Goal: Task Accomplishment & Management: Complete application form

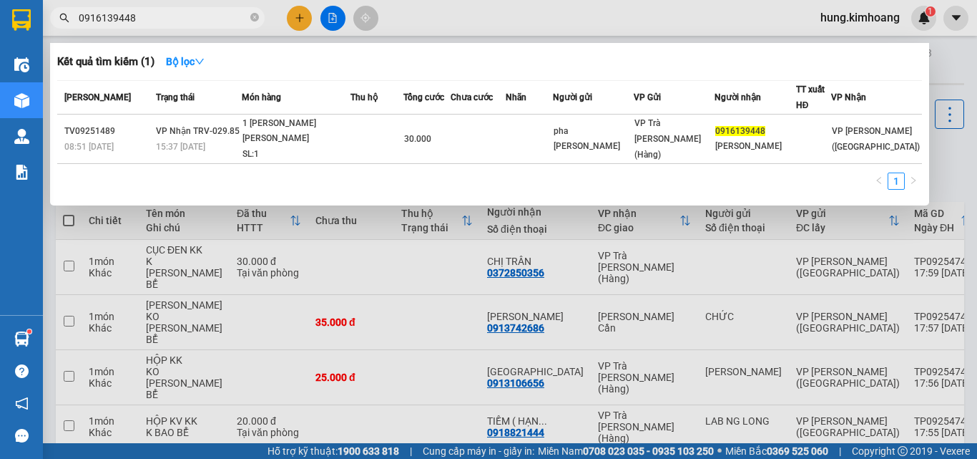
click at [226, 21] on input "0916139448" at bounding box center [163, 18] width 169 height 16
type input "THANH"
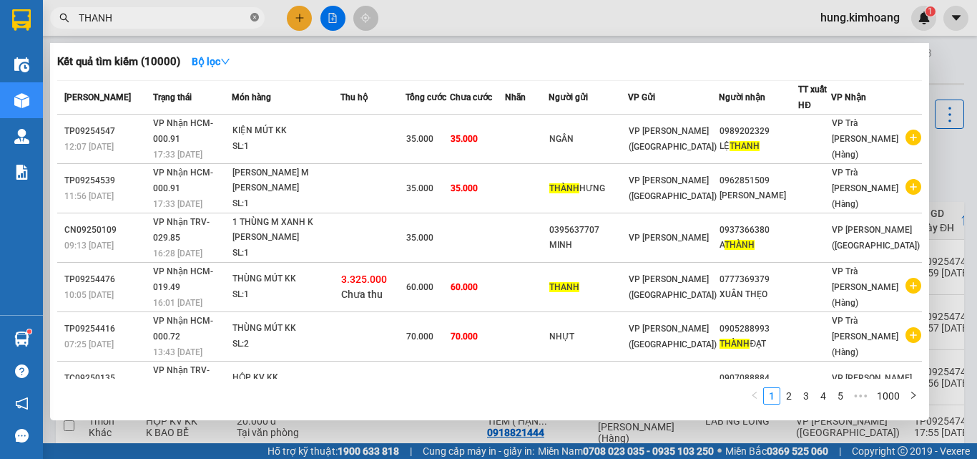
click at [255, 16] on icon "close-circle" at bounding box center [254, 17] width 9 height 9
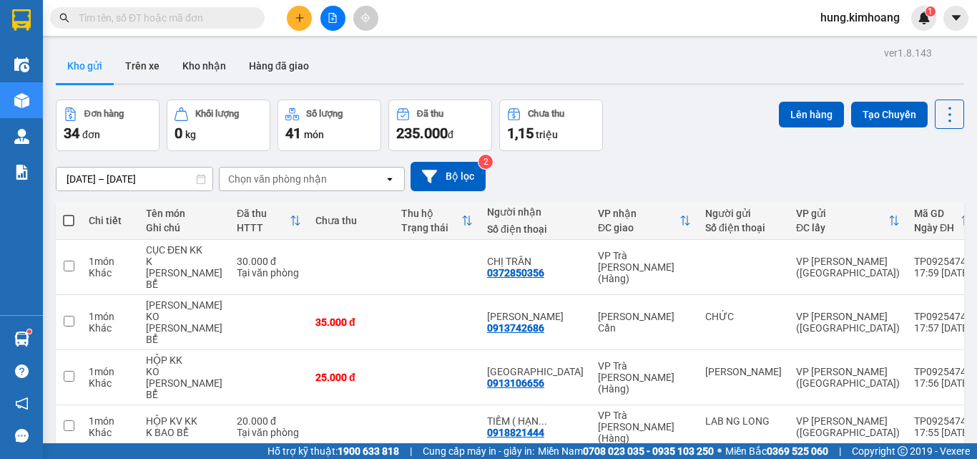
click at [195, 19] on input "text" at bounding box center [163, 18] width 169 height 16
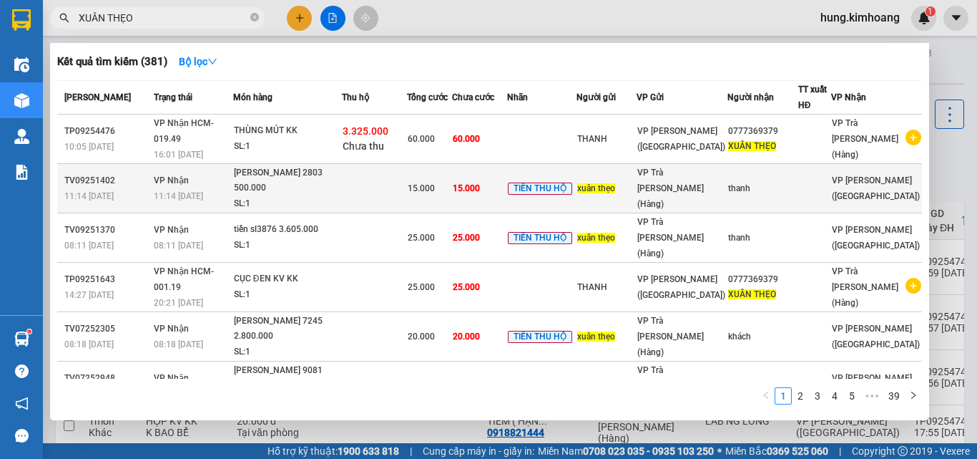
type input "XUÂN THẸO"
click at [297, 165] on div "[PERSON_NAME] 2803 500.000" at bounding box center [287, 180] width 107 height 31
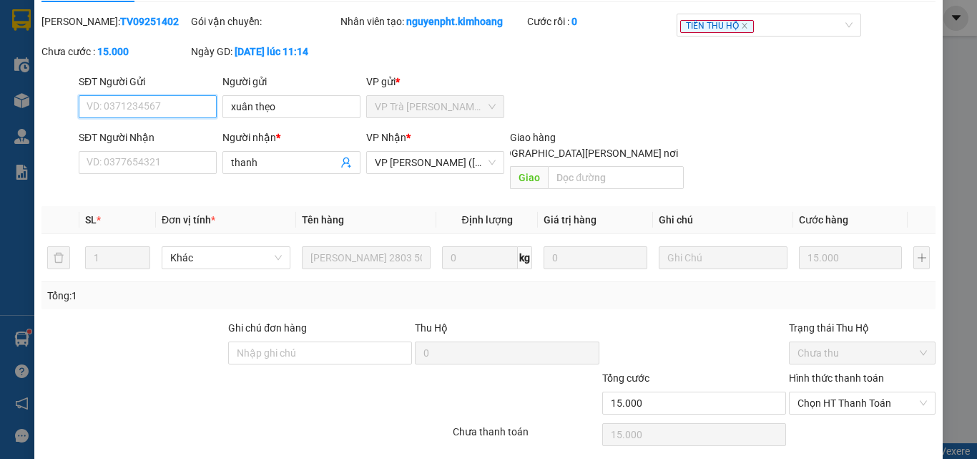
scroll to position [74, 0]
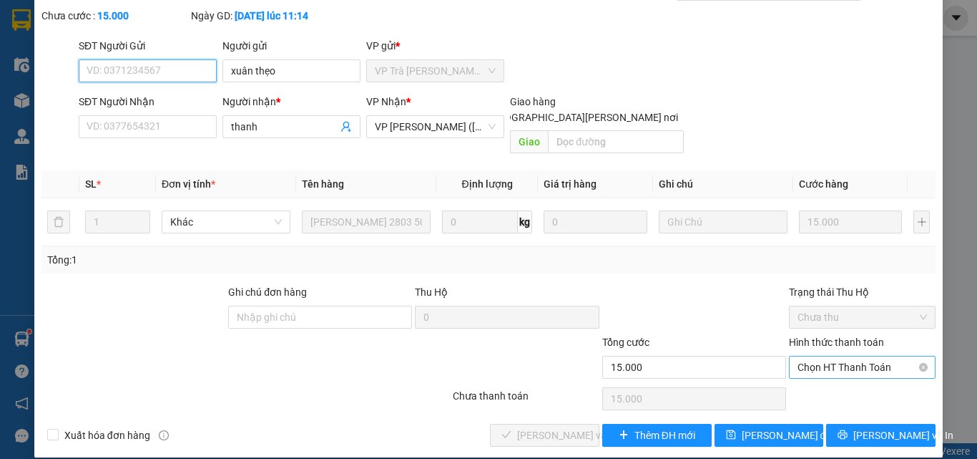
click at [843, 356] on span "Chọn HT Thanh Toán" at bounding box center [863, 366] width 130 height 21
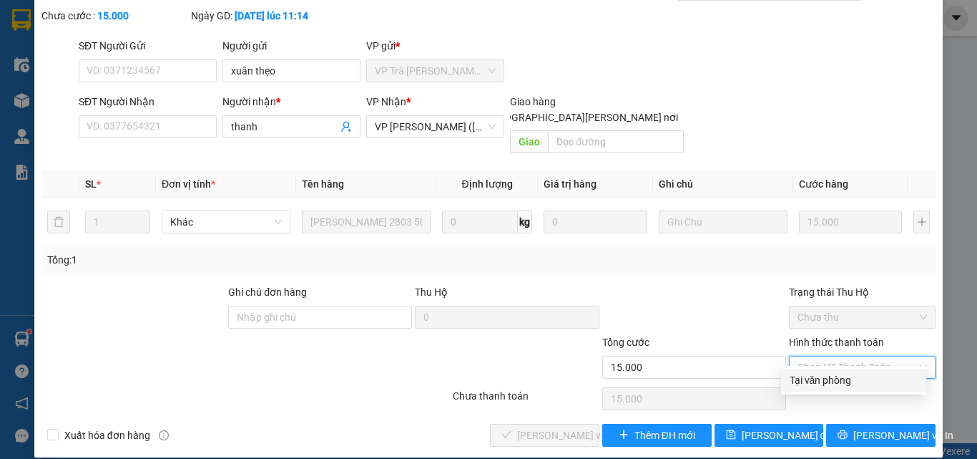
click at [837, 389] on div "Tại văn phòng" at bounding box center [853, 380] width 145 height 23
type input "0"
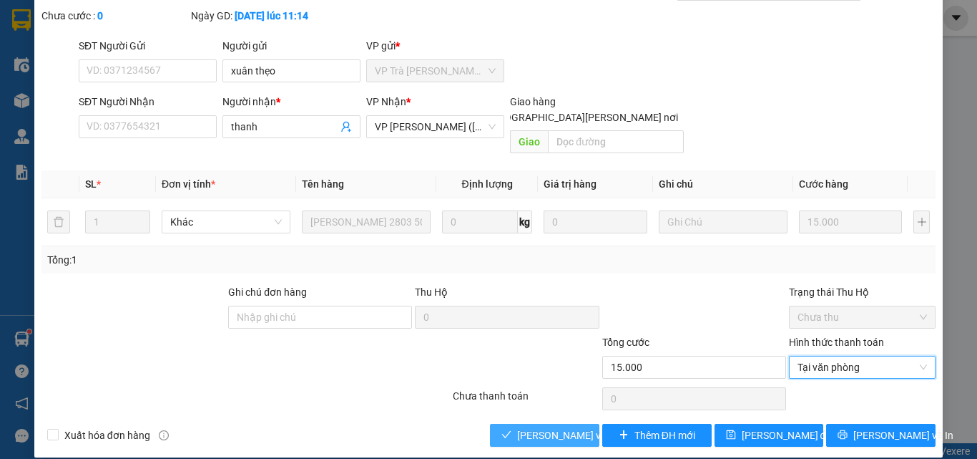
click at [590, 424] on button "[PERSON_NAME] và [PERSON_NAME] hàng" at bounding box center [544, 435] width 109 height 23
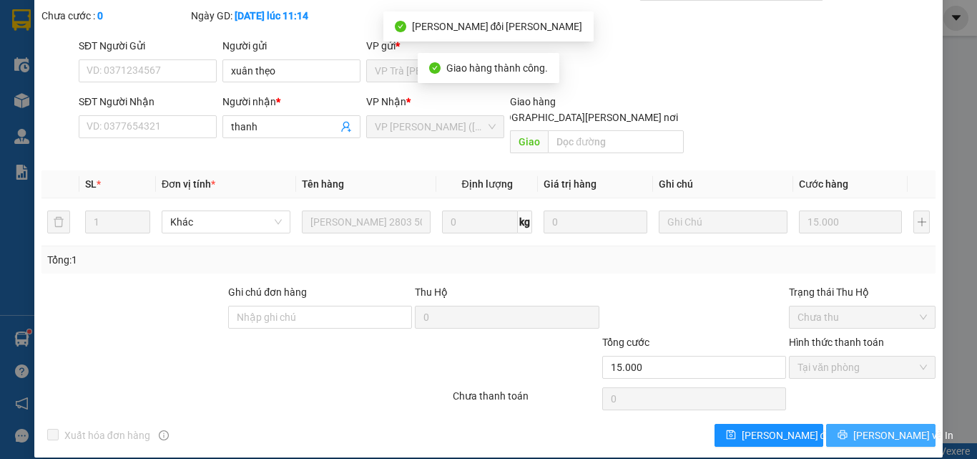
click at [854, 427] on button "[PERSON_NAME] và In" at bounding box center [881, 435] width 109 height 23
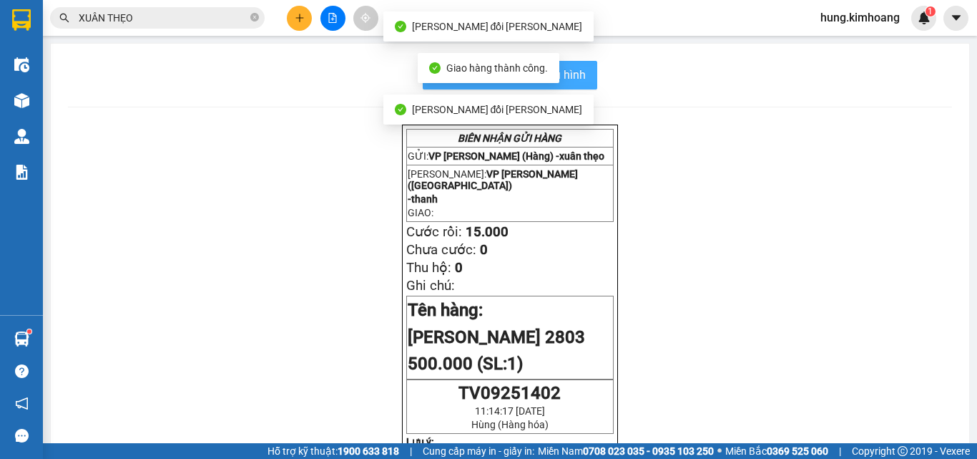
click at [575, 78] on span "In mẫu biên lai tự cấu hình" at bounding box center [519, 75] width 135 height 18
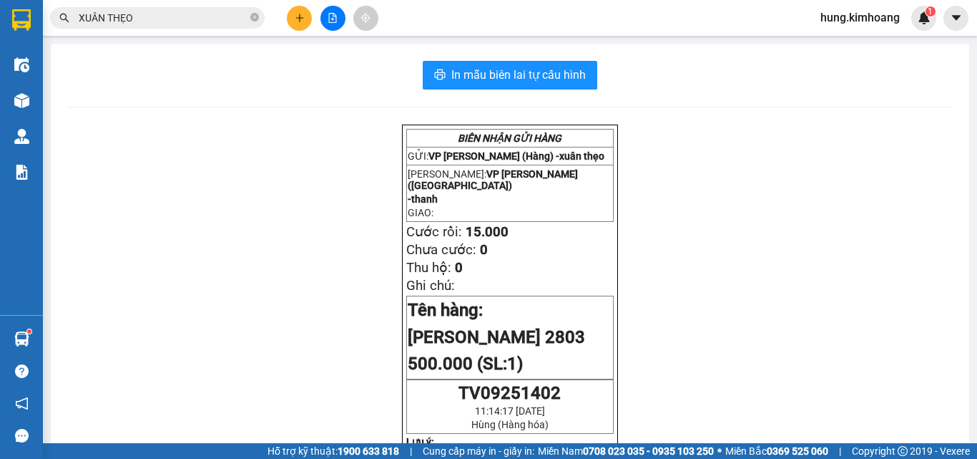
click at [238, 15] on input "XUÂN THẸO" at bounding box center [163, 18] width 169 height 16
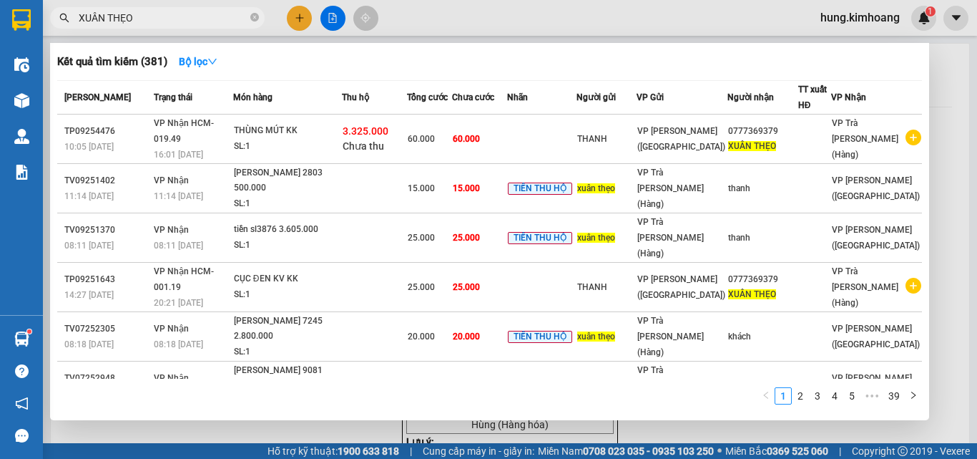
click at [238, 15] on input "XUÂN THẸO" at bounding box center [163, 18] width 169 height 16
click at [341, 419] on div "tsl 254264 3.325.000" at bounding box center [287, 427] width 107 height 16
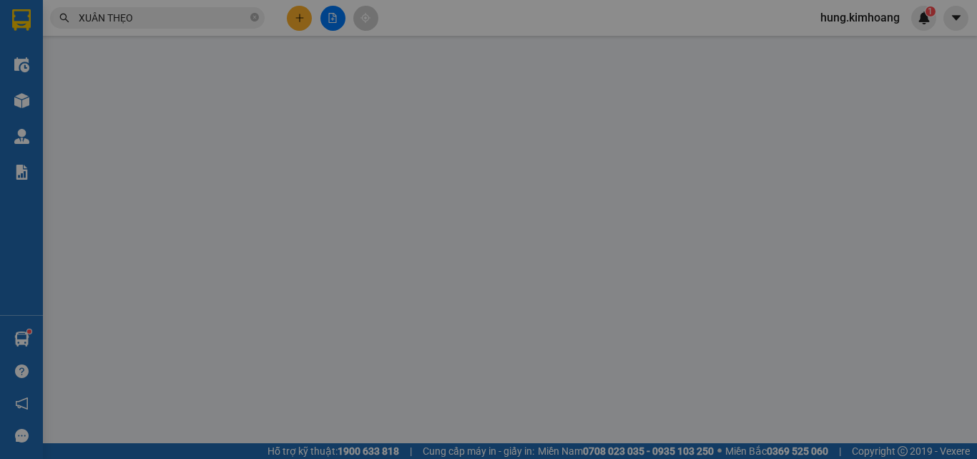
type input "xuân thẹo"
type input "thanh"
type input "25.000"
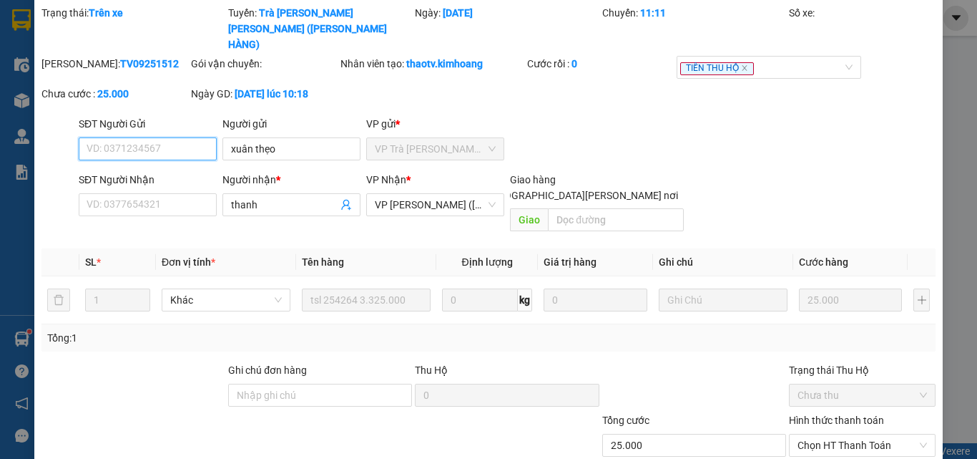
scroll to position [109, 0]
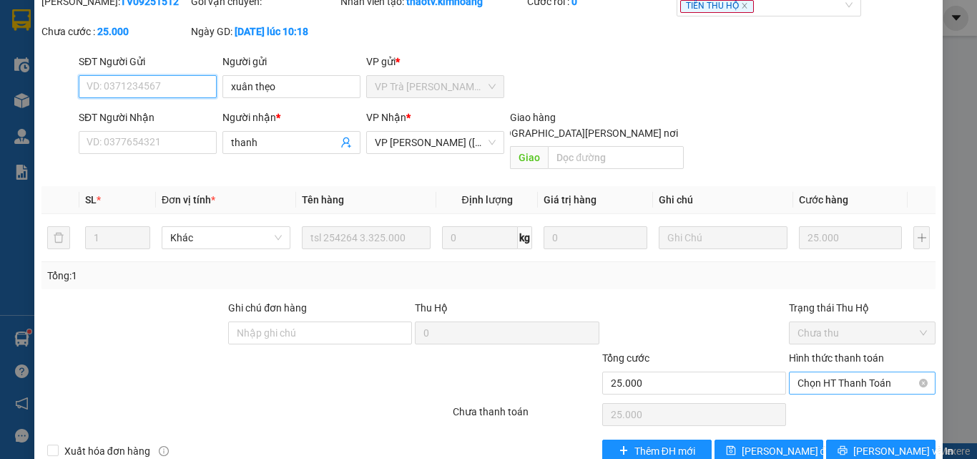
click at [849, 372] on span "Chọn HT Thanh Toán" at bounding box center [863, 382] width 130 height 21
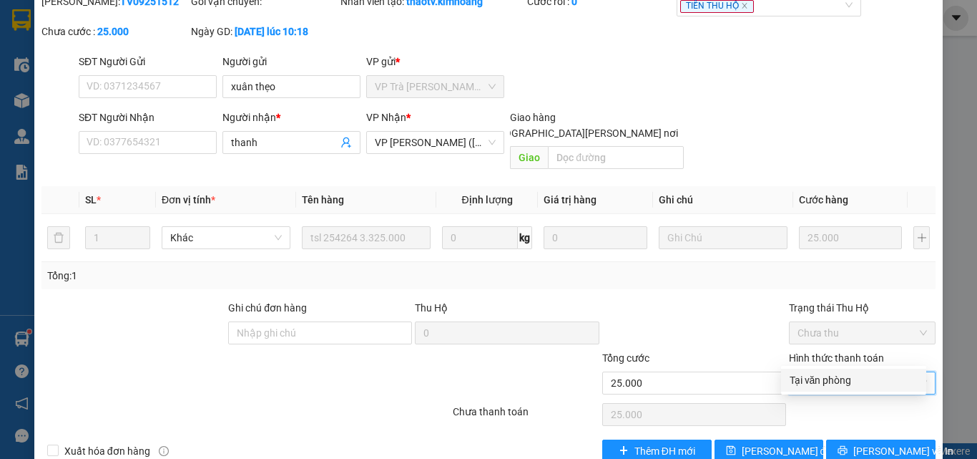
click at [828, 383] on div "Tại văn phòng" at bounding box center [854, 380] width 128 height 16
type input "25.000"
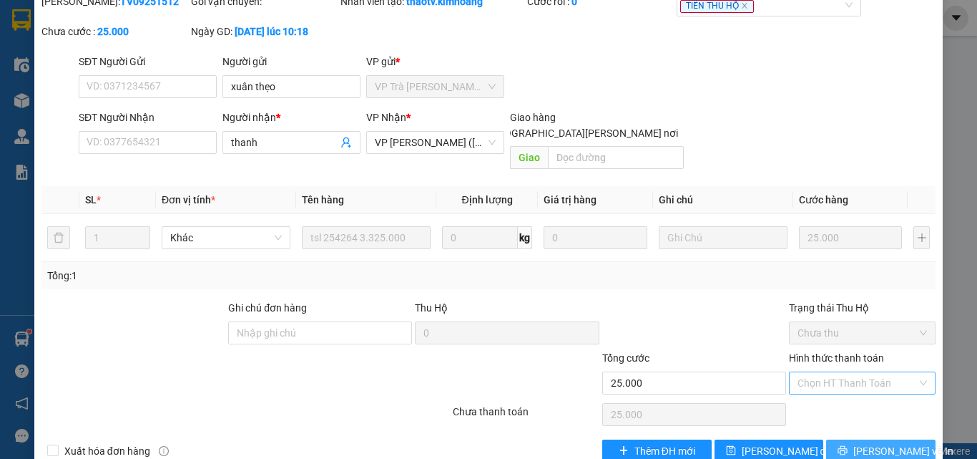
click at [883, 443] on span "[PERSON_NAME] và In" at bounding box center [904, 451] width 100 height 16
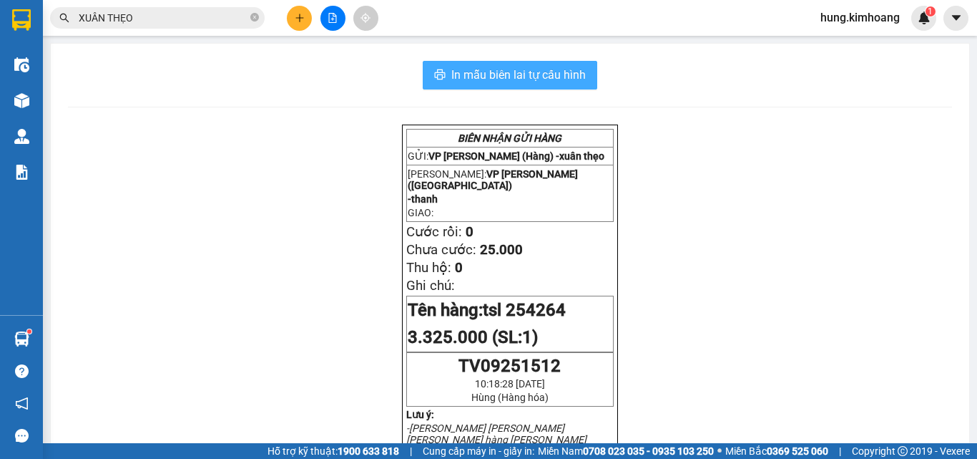
click at [552, 75] on span "In mẫu biên lai tự cấu hình" at bounding box center [519, 75] width 135 height 18
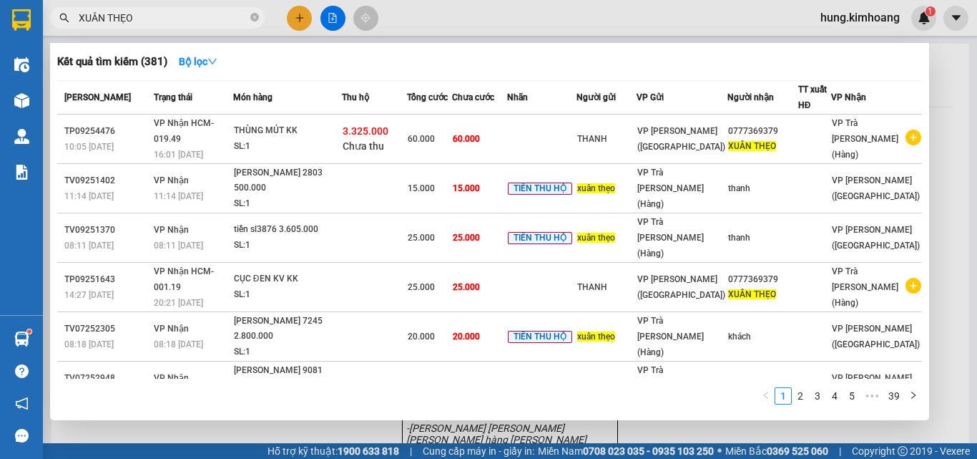
click at [171, 15] on input "XUÂN THẸO" at bounding box center [163, 18] width 169 height 16
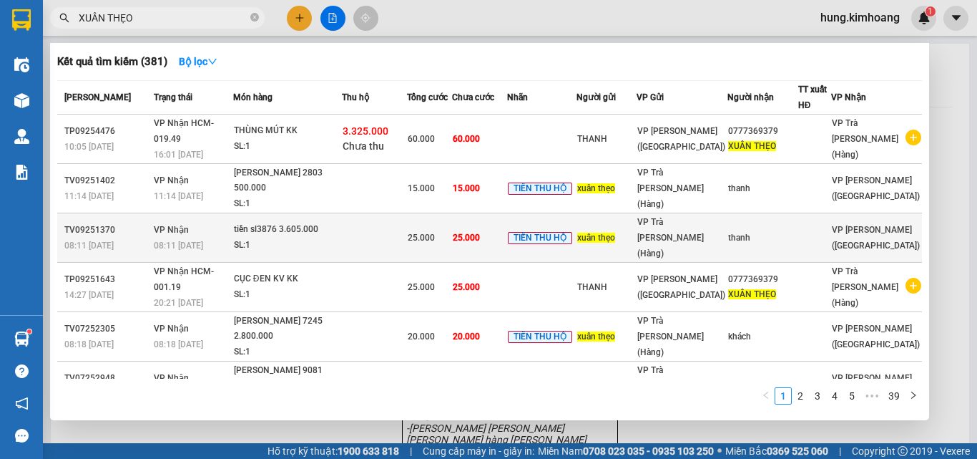
click at [318, 222] on div "tiền sl3876 3.605.000" at bounding box center [287, 230] width 107 height 16
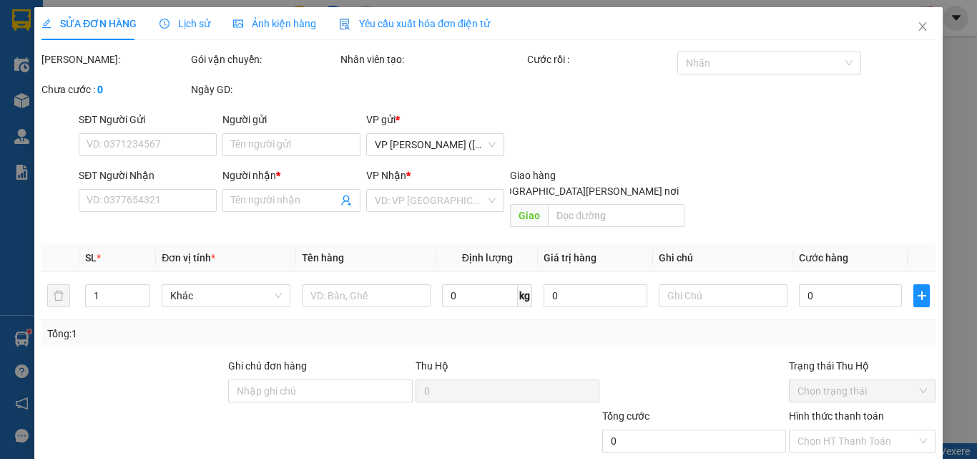
type input "xuân thẹo"
type input "thanh"
type input "25.000"
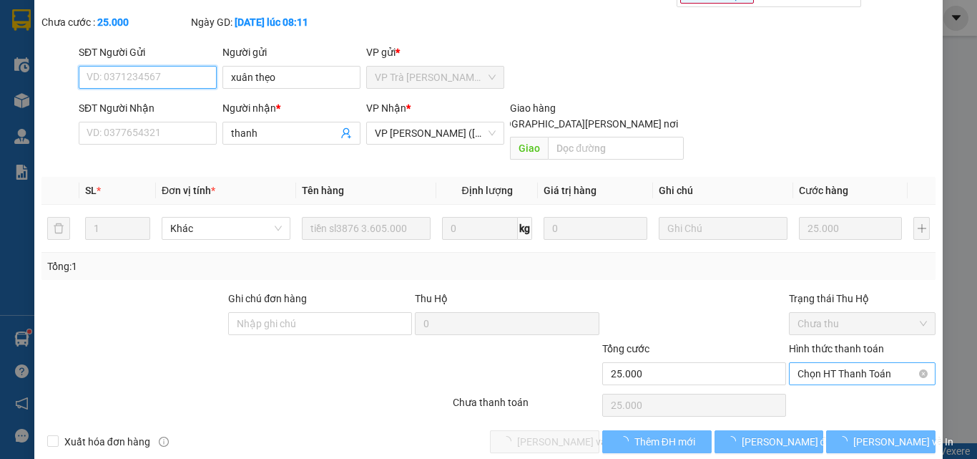
scroll to position [74, 0]
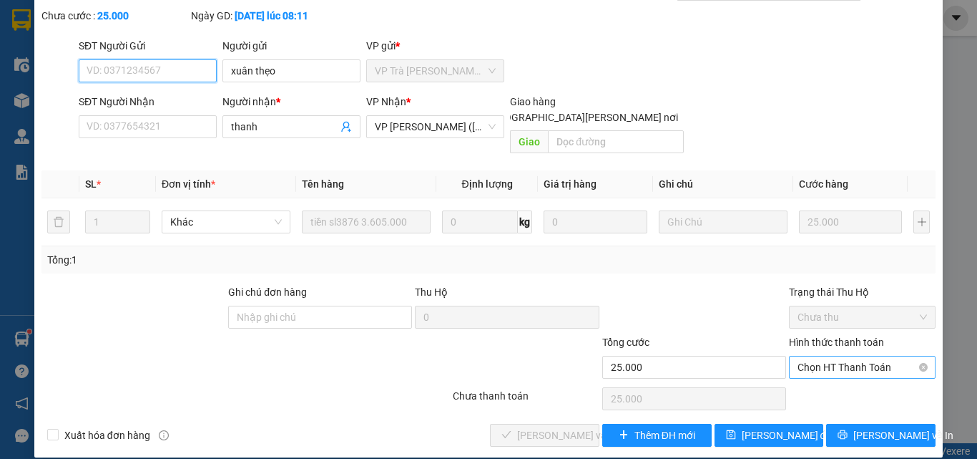
click at [819, 356] on span "Chọn HT Thanh Toán" at bounding box center [863, 366] width 130 height 21
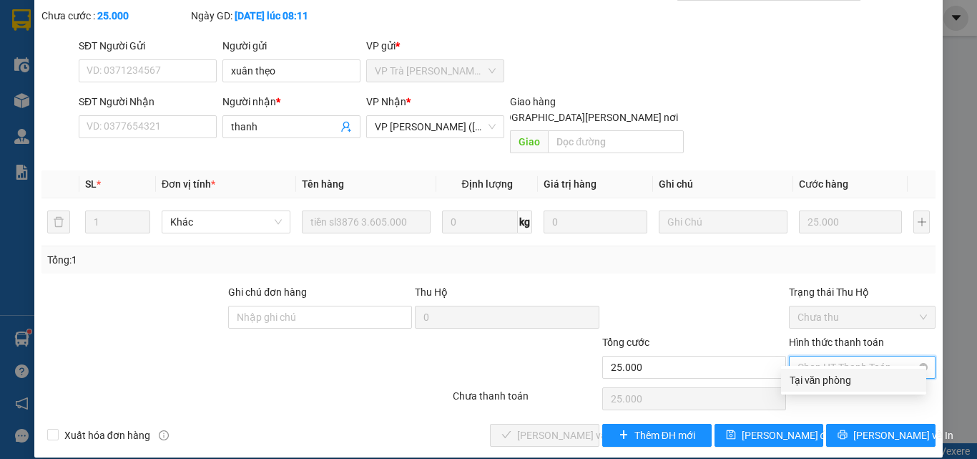
click at [819, 370] on div "Tại văn phòng" at bounding box center [853, 380] width 145 height 23
type input "0"
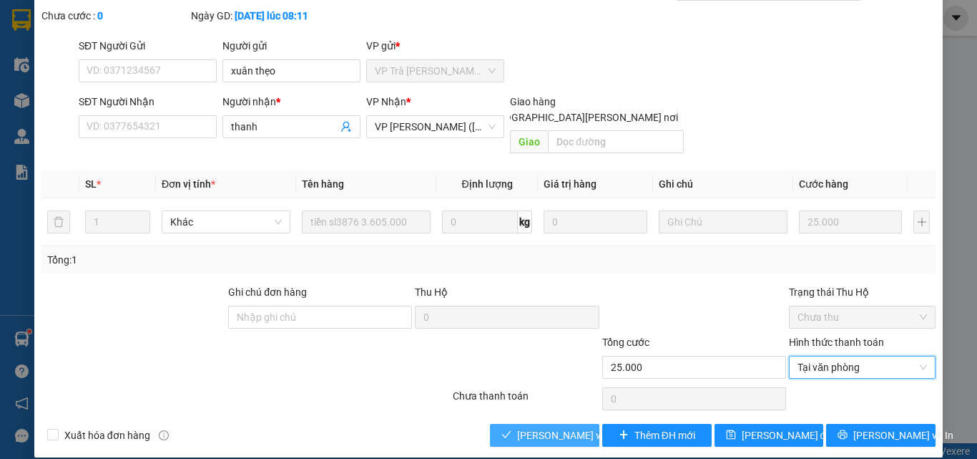
click at [528, 427] on span "[PERSON_NAME] và [PERSON_NAME] hàng" at bounding box center [613, 435] width 193 height 16
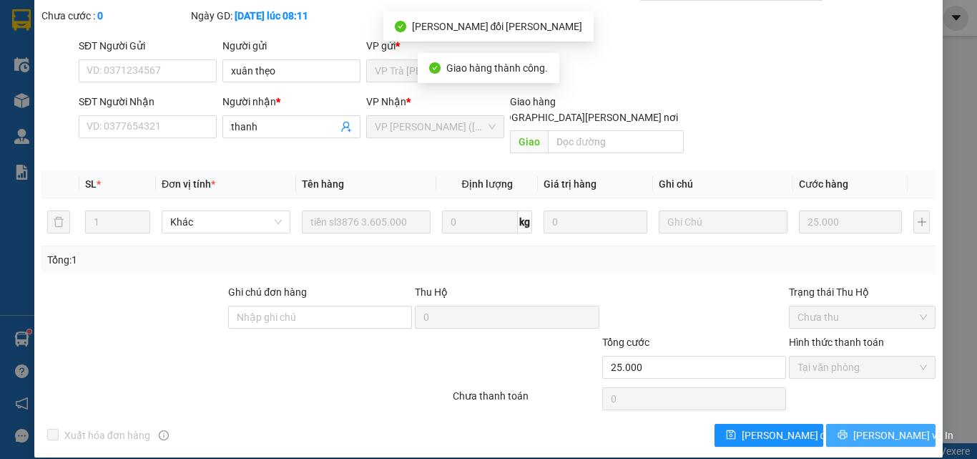
click at [877, 427] on span "[PERSON_NAME] và In" at bounding box center [904, 435] width 100 height 16
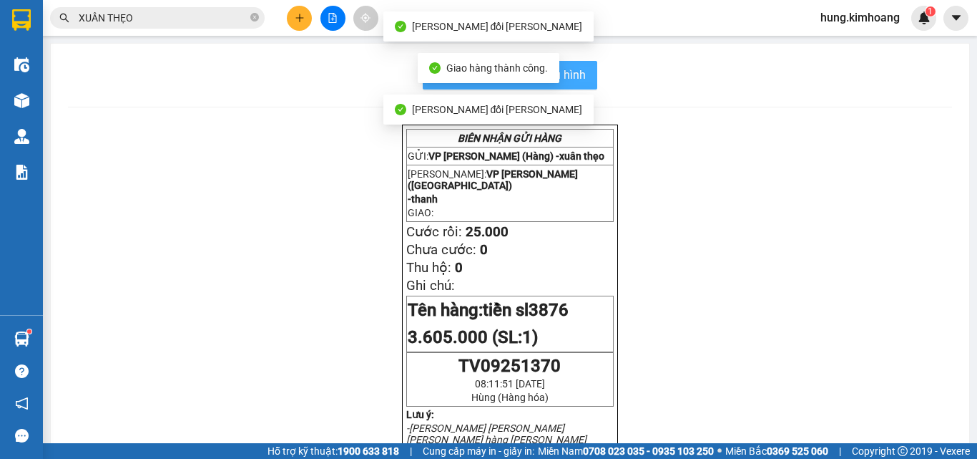
click at [569, 74] on span "In mẫu biên lai tự cấu hình" at bounding box center [519, 75] width 135 height 18
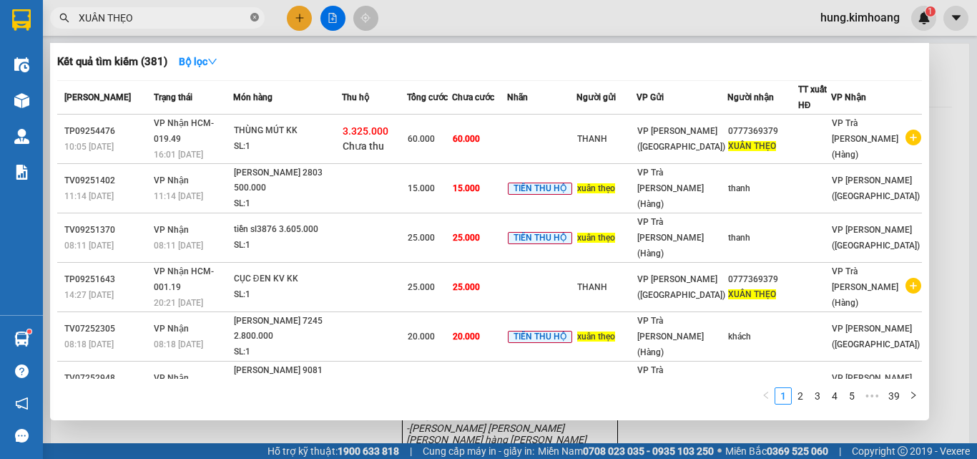
click at [253, 19] on icon "close-circle" at bounding box center [254, 17] width 9 height 9
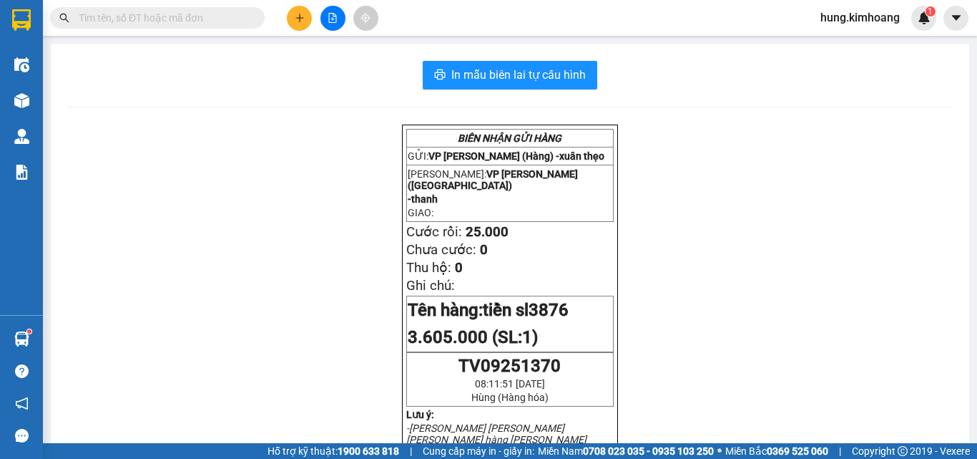
click at [233, 20] on input "text" at bounding box center [163, 18] width 169 height 16
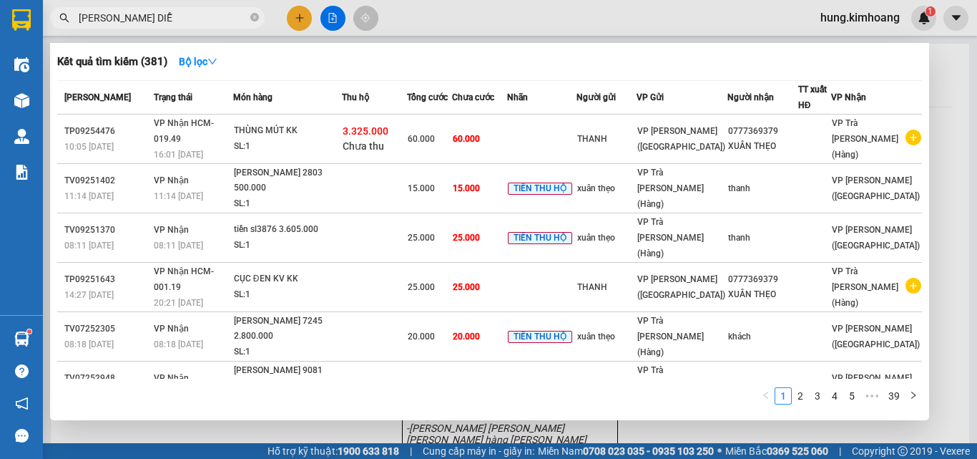
type input "[PERSON_NAME]"
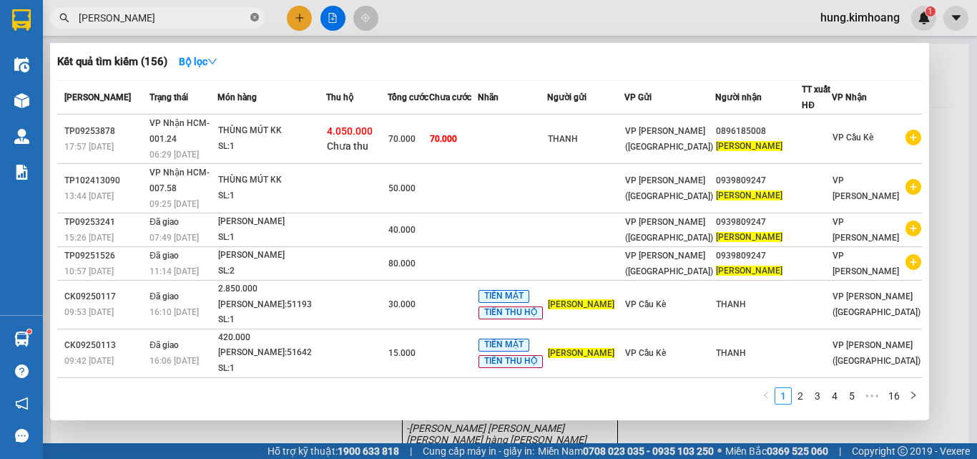
click at [255, 19] on icon "close-circle" at bounding box center [254, 17] width 9 height 9
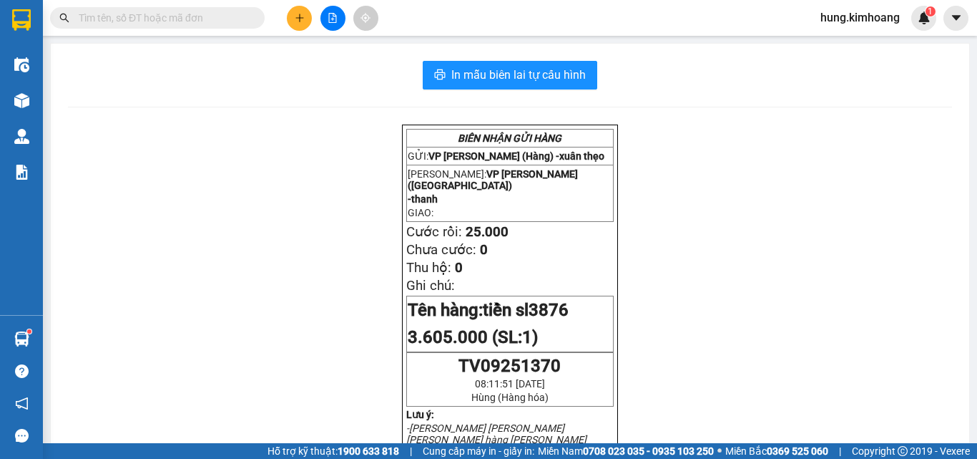
click at [213, 19] on input "text" at bounding box center [163, 18] width 169 height 16
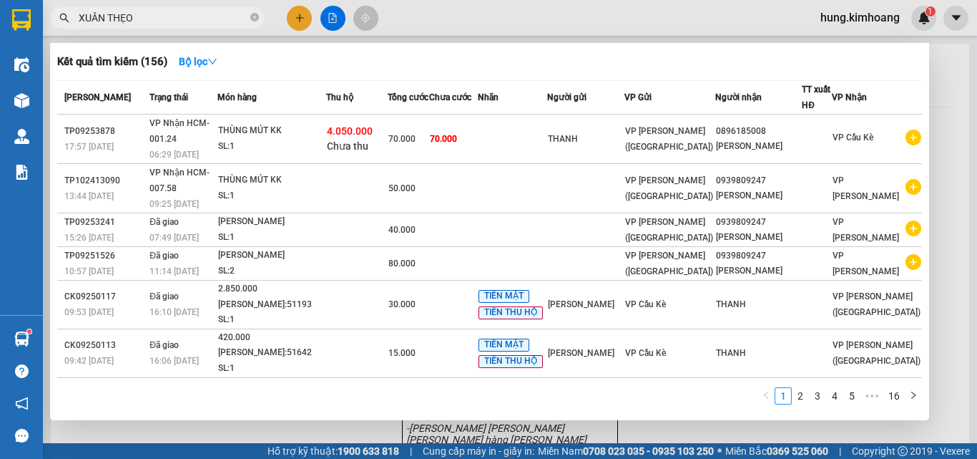
type input "XUÂN THẸO"
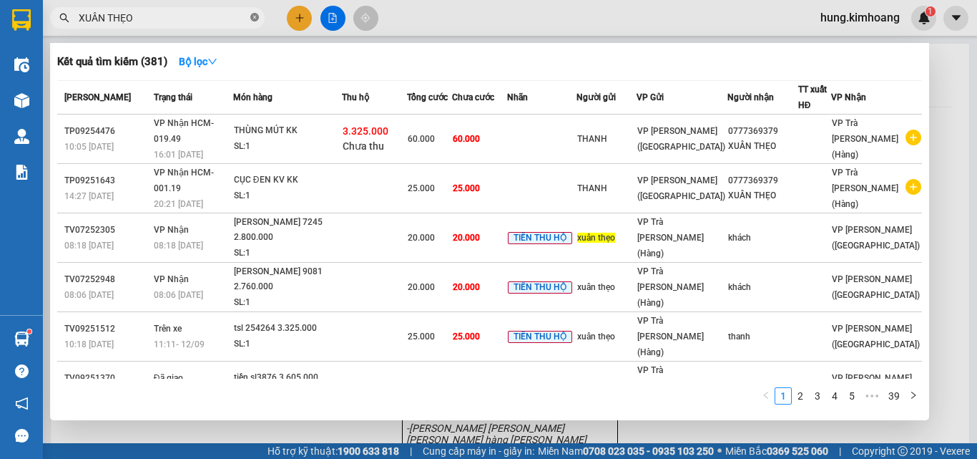
click at [255, 16] on icon "close-circle" at bounding box center [254, 17] width 9 height 9
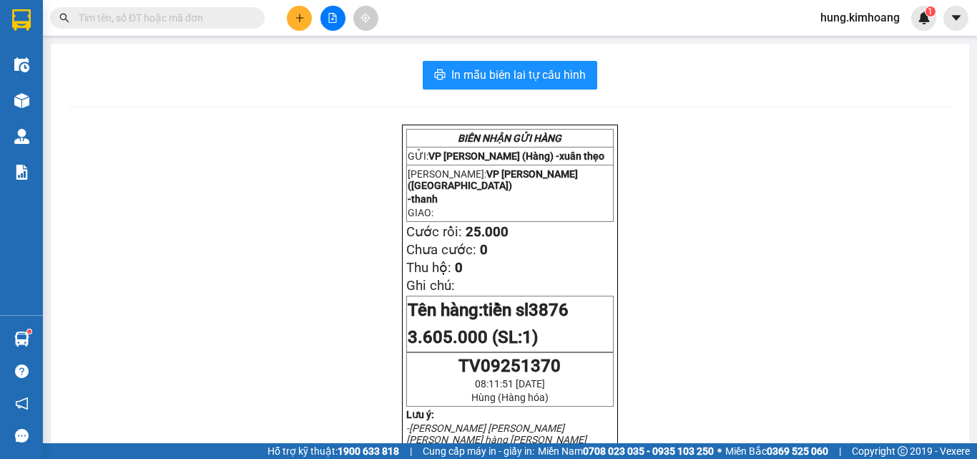
click at [184, 22] on input "text" at bounding box center [163, 18] width 169 height 16
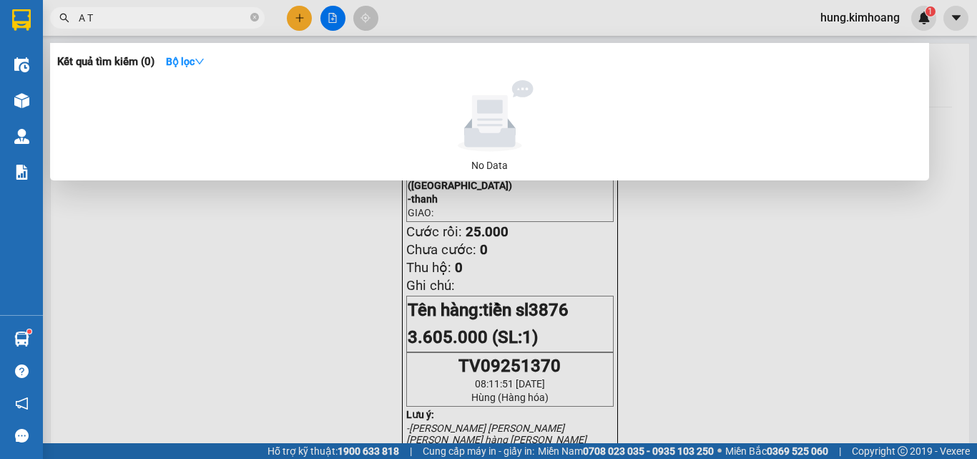
type input "A TÔ"
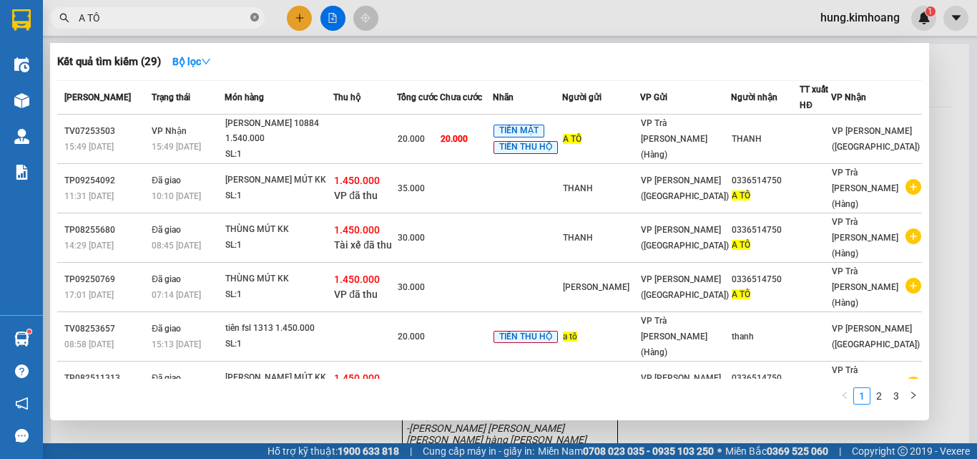
click at [253, 14] on icon "close-circle" at bounding box center [254, 17] width 9 height 9
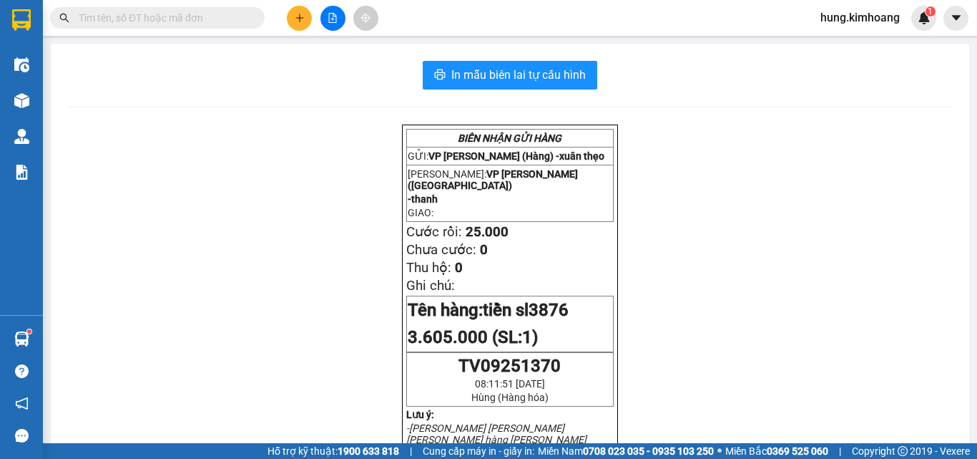
click at [201, 21] on input "text" at bounding box center [163, 18] width 169 height 16
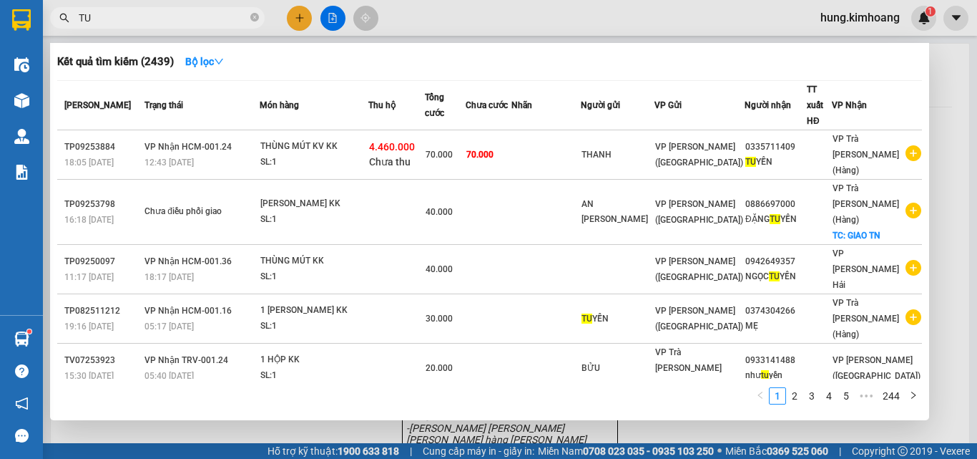
type input "T"
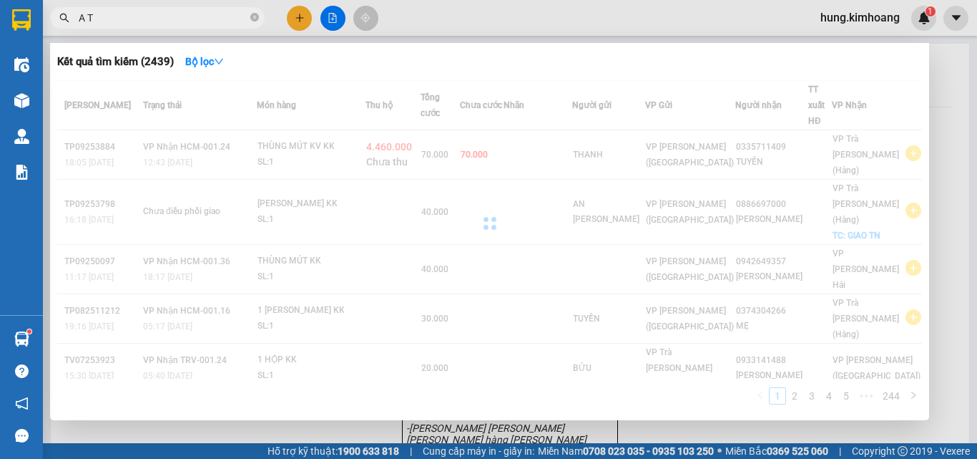
type input "A TÔ"
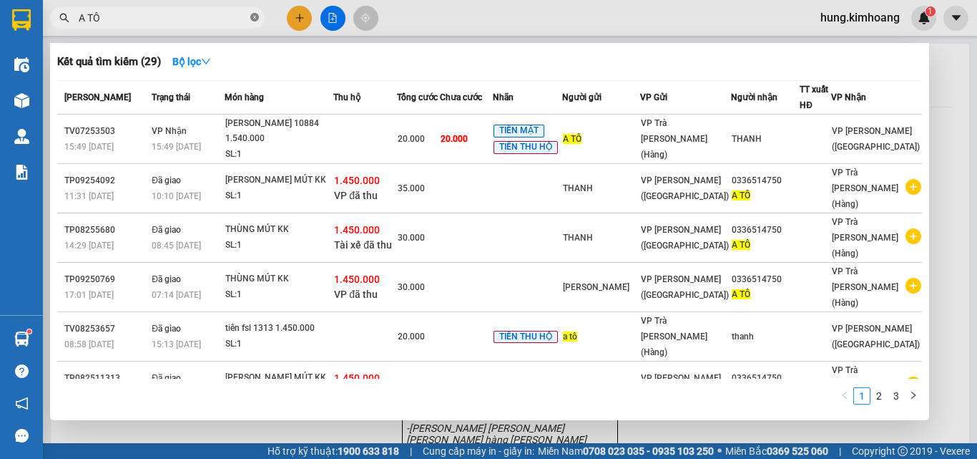
click at [252, 16] on icon "close-circle" at bounding box center [254, 17] width 9 height 9
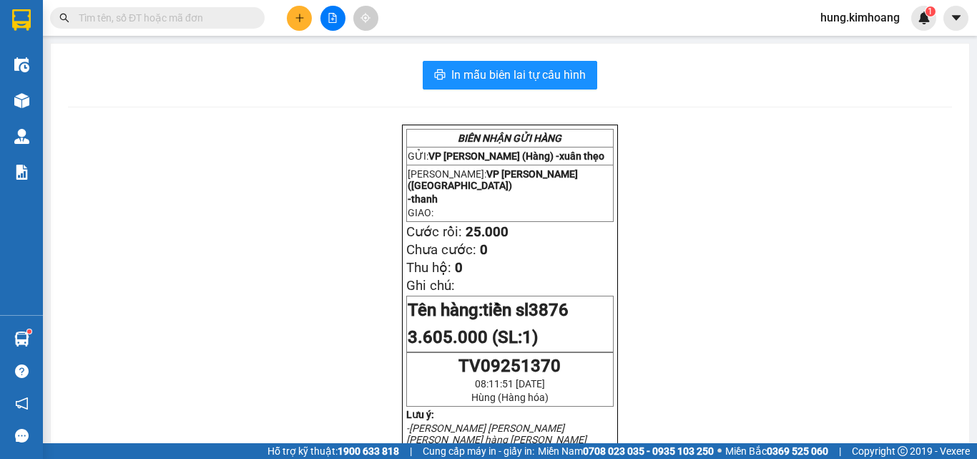
click at [229, 15] on input "text" at bounding box center [163, 18] width 169 height 16
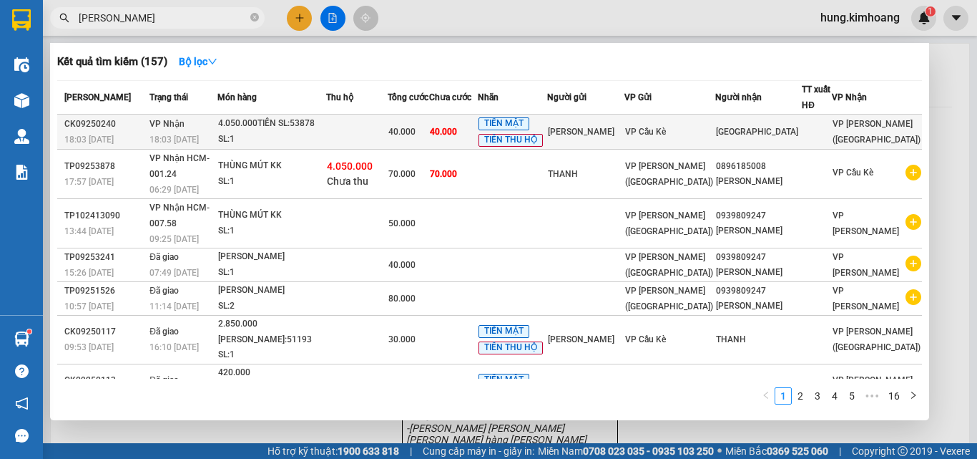
type input "[PERSON_NAME]"
click at [779, 136] on div "[GEOGRAPHIC_DATA]" at bounding box center [759, 132] width 86 height 15
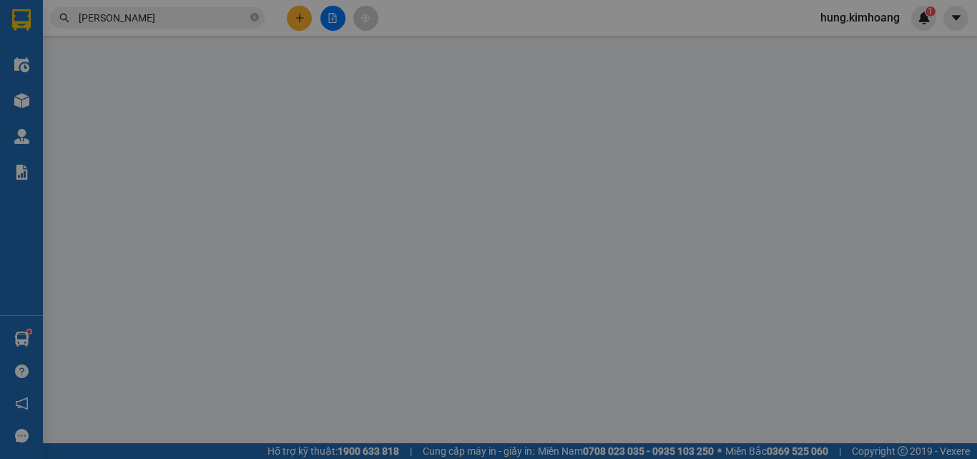
type input "[PERSON_NAME]"
type input "[GEOGRAPHIC_DATA]"
type input "40.000"
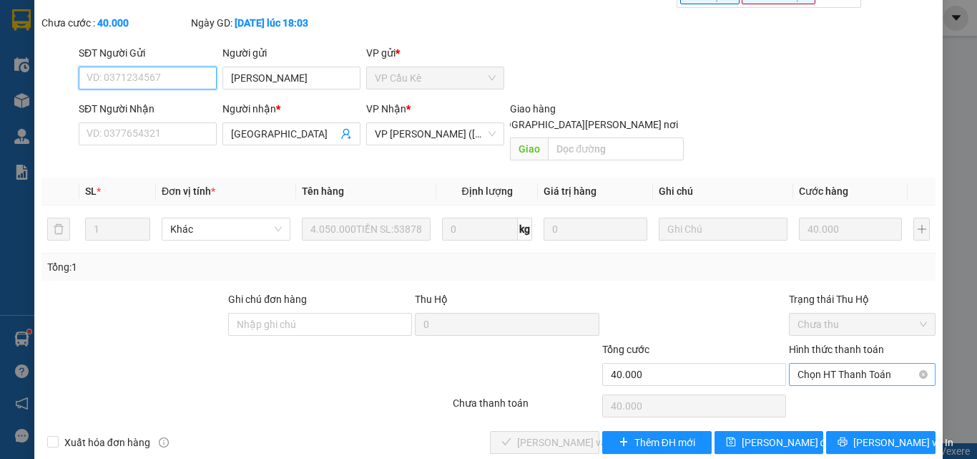
scroll to position [74, 0]
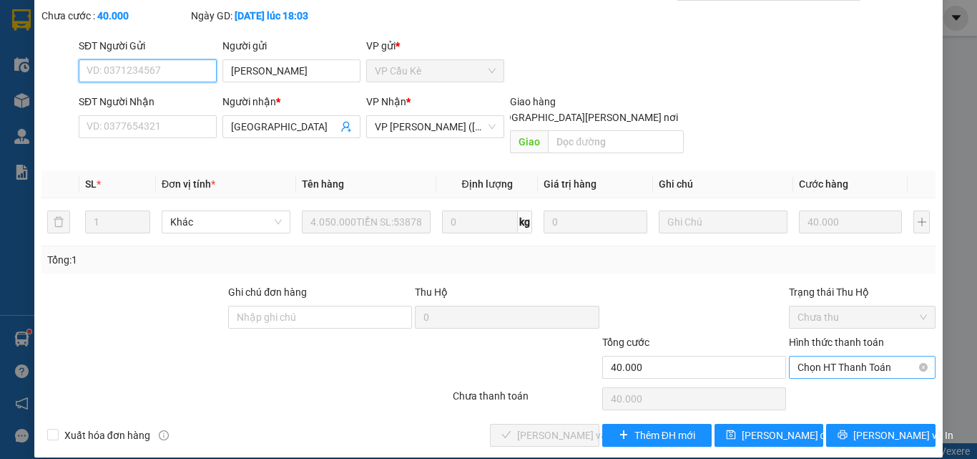
click at [817, 356] on span "Chọn HT Thanh Toán" at bounding box center [863, 366] width 130 height 21
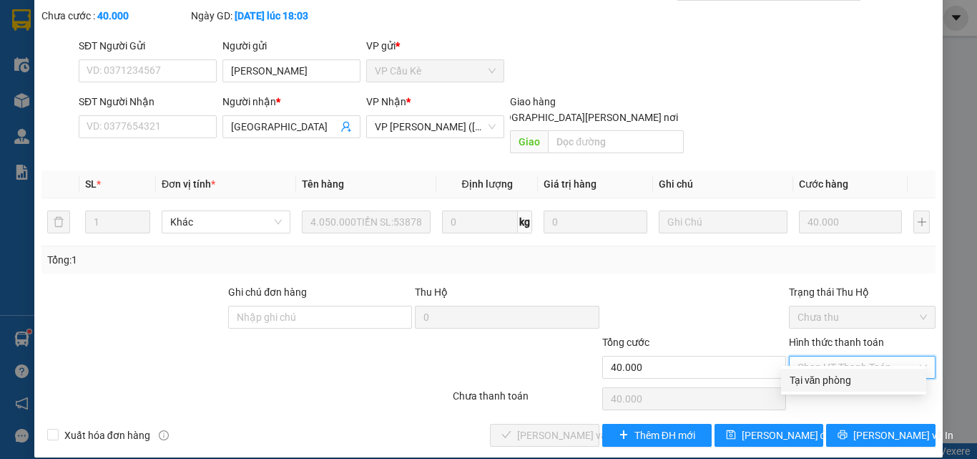
click at [825, 381] on div "Tại văn phòng" at bounding box center [854, 380] width 128 height 16
type input "0"
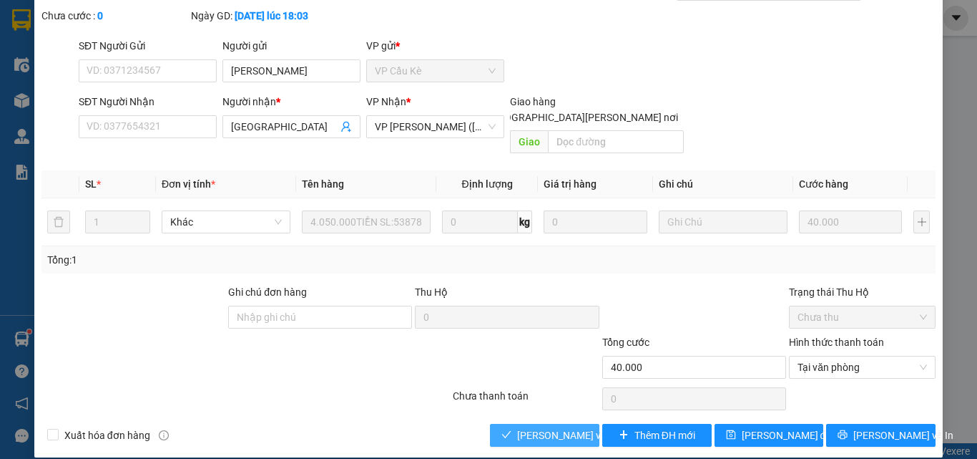
click at [559, 427] on span "[PERSON_NAME] và [PERSON_NAME] hàng" at bounding box center [613, 435] width 193 height 16
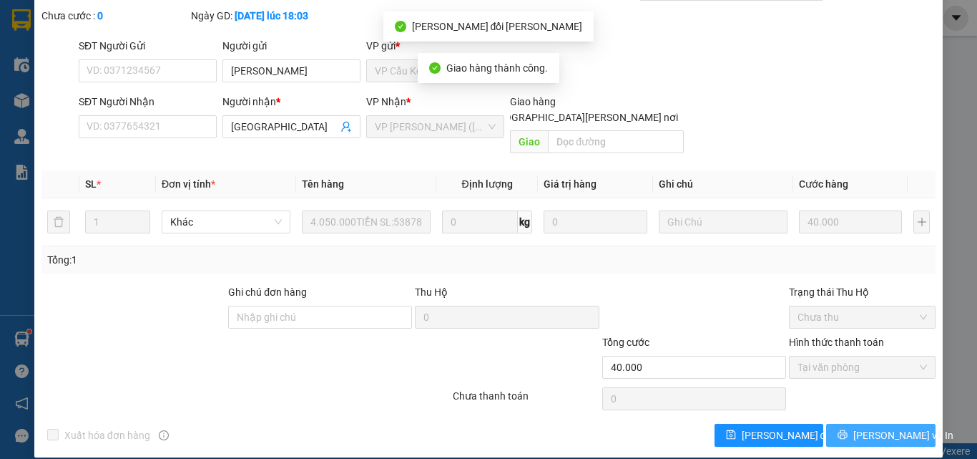
click at [880, 427] on span "[PERSON_NAME] và In" at bounding box center [904, 435] width 100 height 16
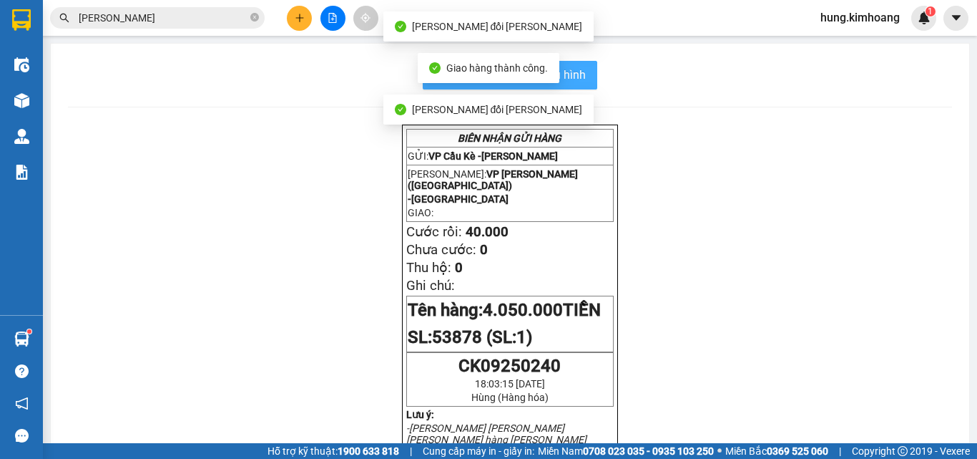
click at [567, 82] on span "In mẫu biên lai tự cấu hình" at bounding box center [519, 75] width 135 height 18
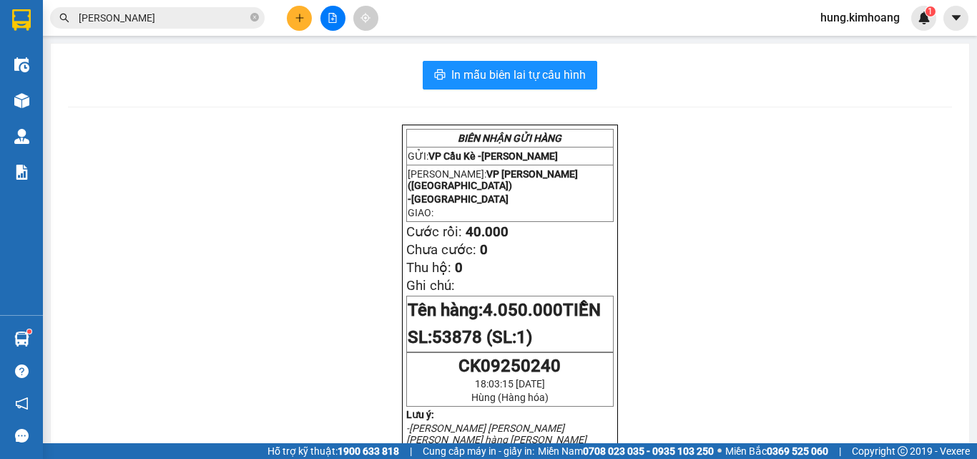
click at [156, 19] on input "[PERSON_NAME]" at bounding box center [163, 18] width 169 height 16
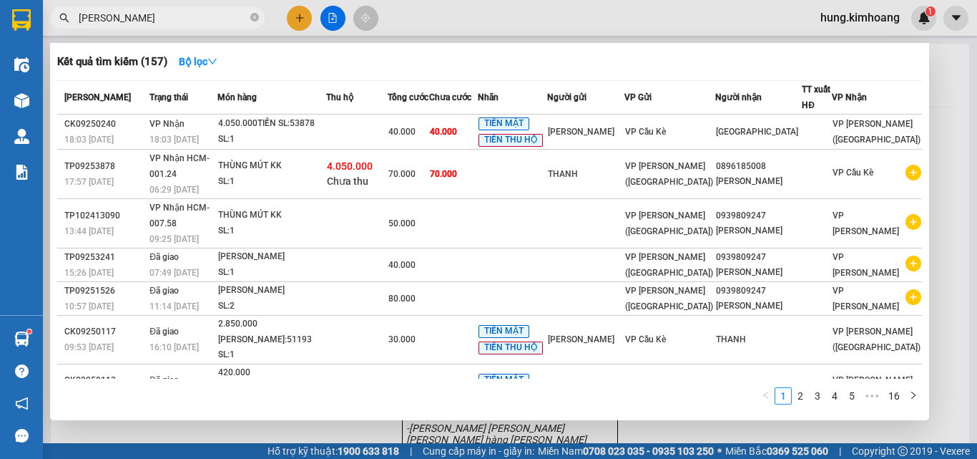
click at [156, 19] on input "[PERSON_NAME]" at bounding box center [163, 18] width 169 height 16
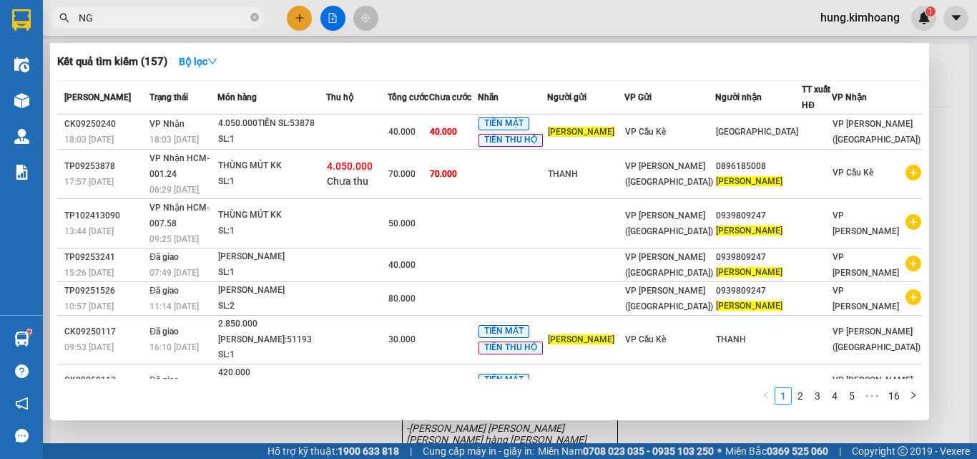
type input "N"
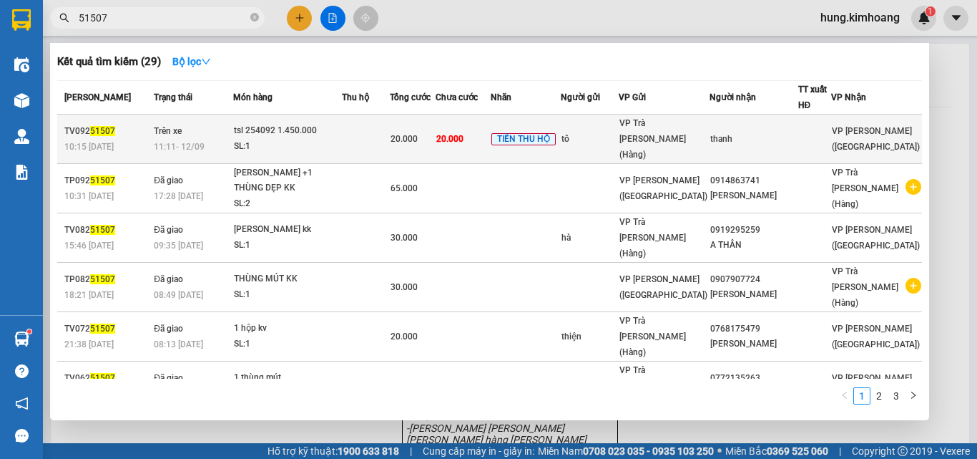
type input "51507"
click at [780, 135] on div "thanh" at bounding box center [754, 139] width 87 height 15
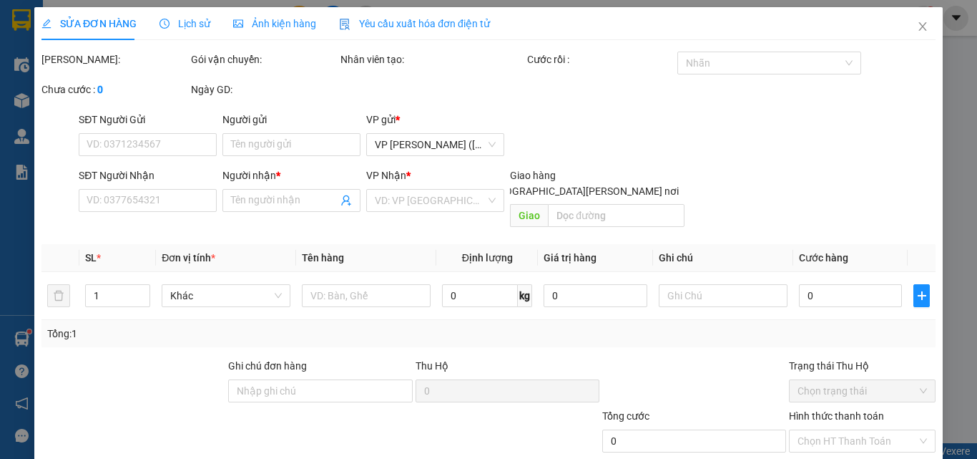
type input "tô"
type input "thanh"
type input "20.000"
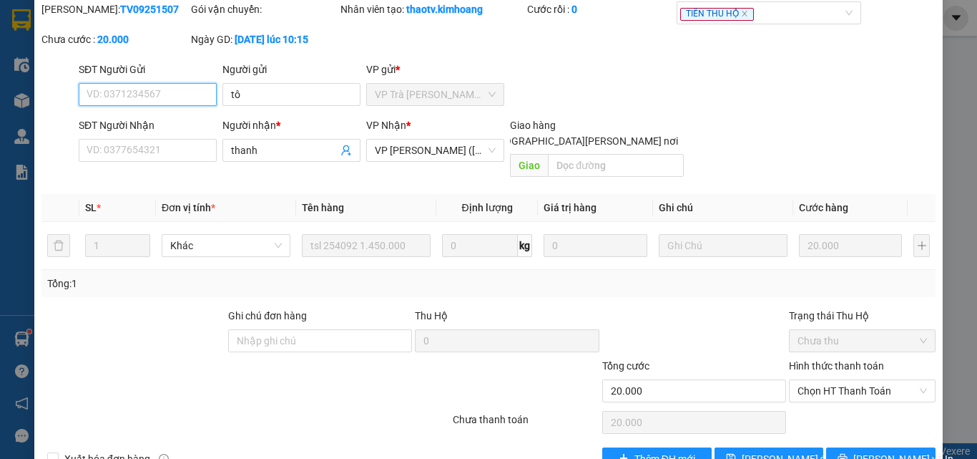
scroll to position [109, 0]
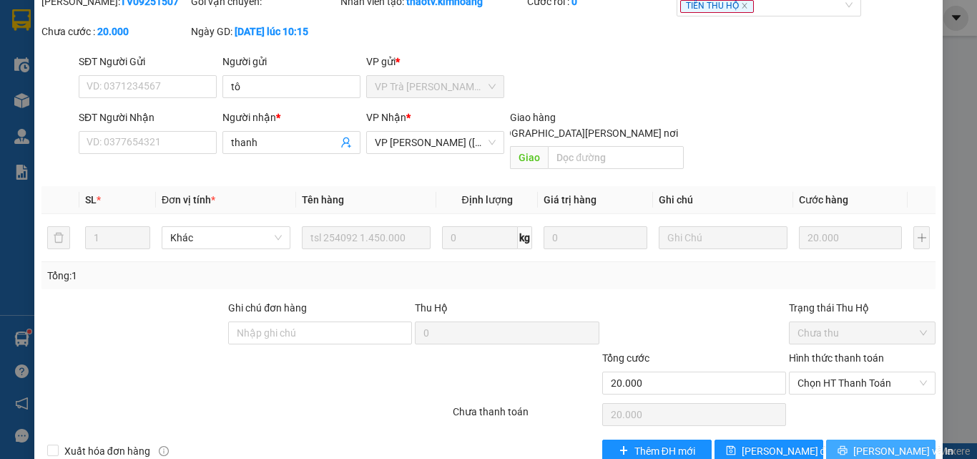
drag, startPoint x: 882, startPoint y: 416, endPoint x: 874, endPoint y: 416, distance: 8.6
click at [882, 443] on span "[PERSON_NAME] và In" at bounding box center [904, 451] width 100 height 16
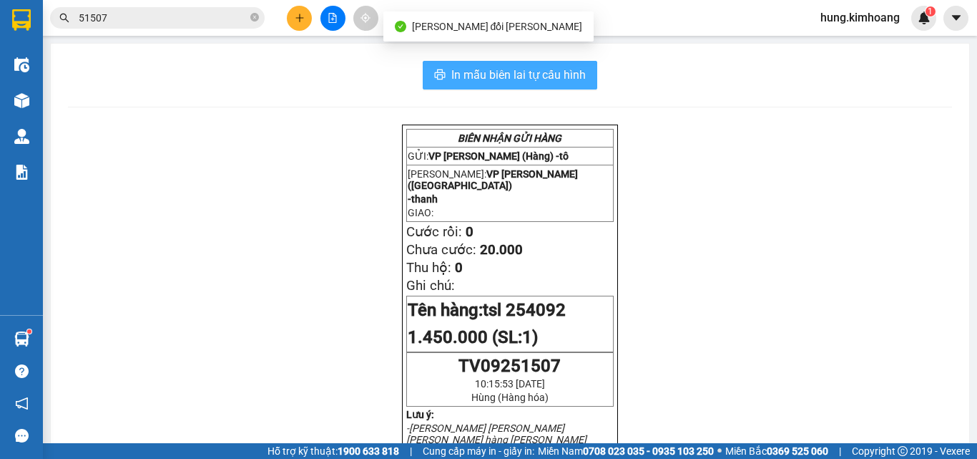
click at [564, 69] on span "In mẫu biên lai tự cấu hình" at bounding box center [519, 75] width 135 height 18
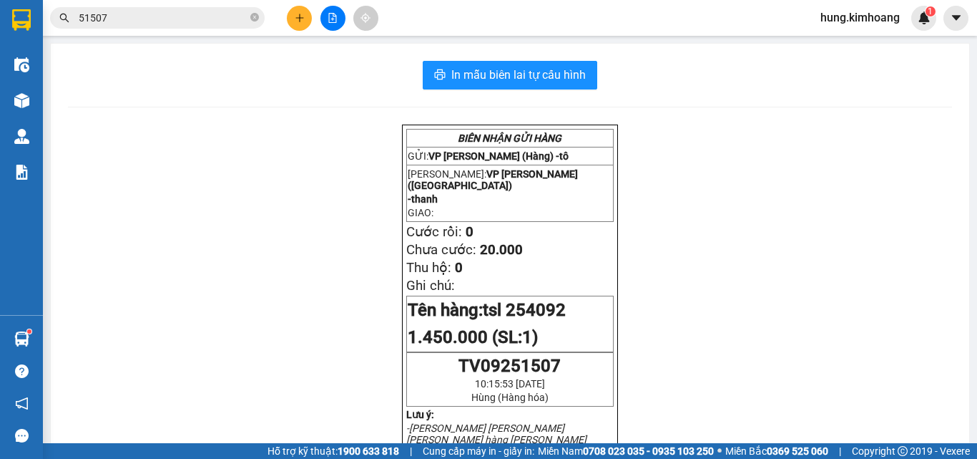
click at [172, 21] on input "51507" at bounding box center [163, 18] width 169 height 16
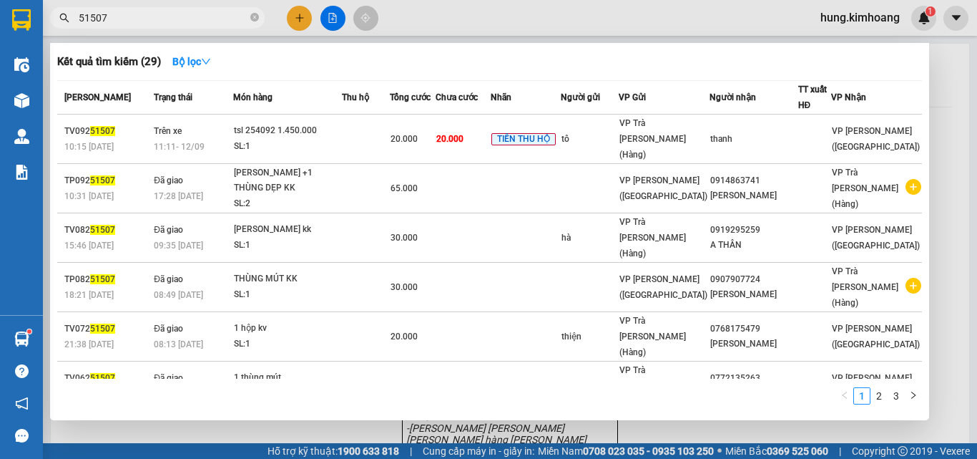
click at [172, 21] on input "51507" at bounding box center [163, 18] width 169 height 16
type input "T"
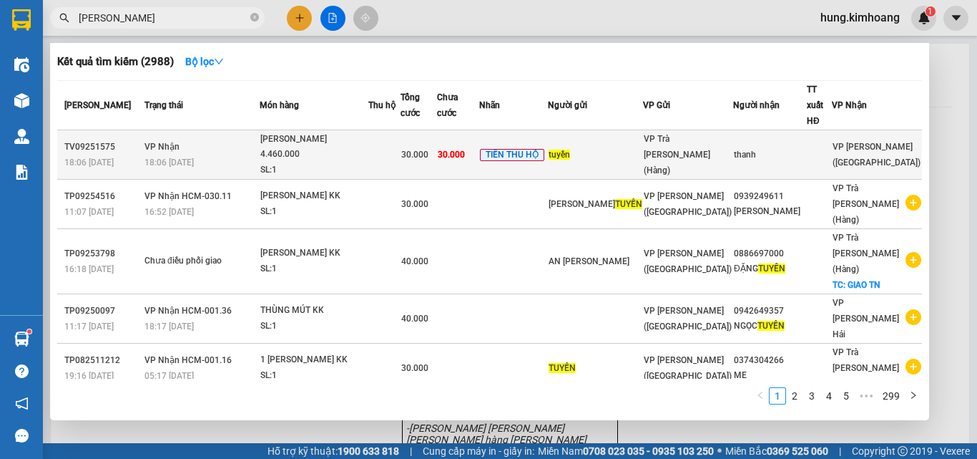
type input "[PERSON_NAME]"
click at [746, 147] on div "thanh" at bounding box center [770, 154] width 72 height 15
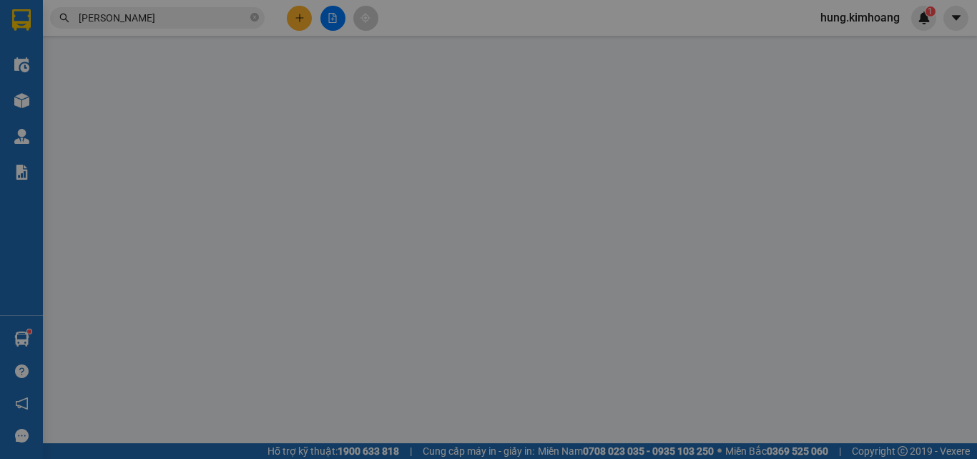
type input "tuyền"
type input "thanh"
type input "30.000"
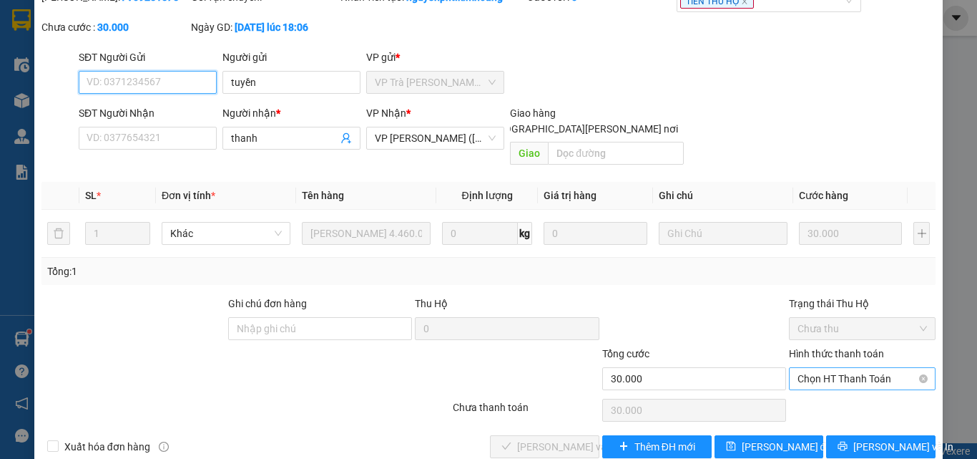
scroll to position [74, 0]
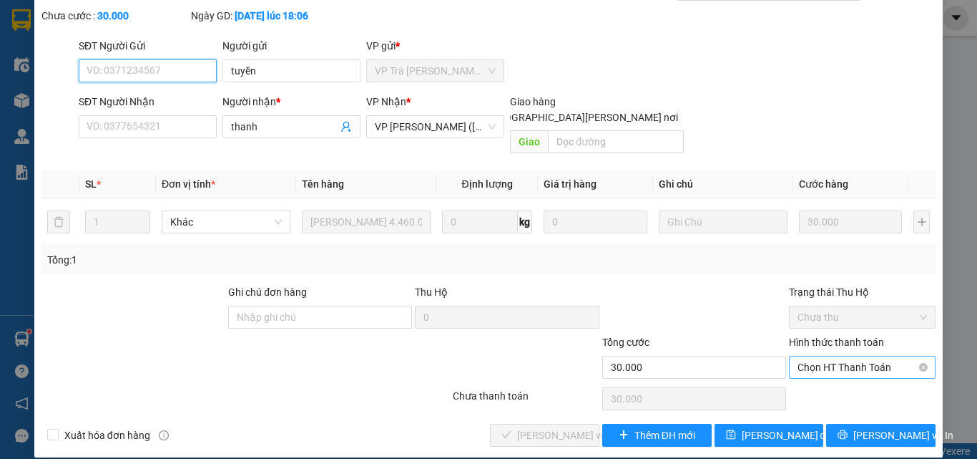
click at [852, 359] on span "Chọn HT Thanh Toán" at bounding box center [863, 366] width 130 height 21
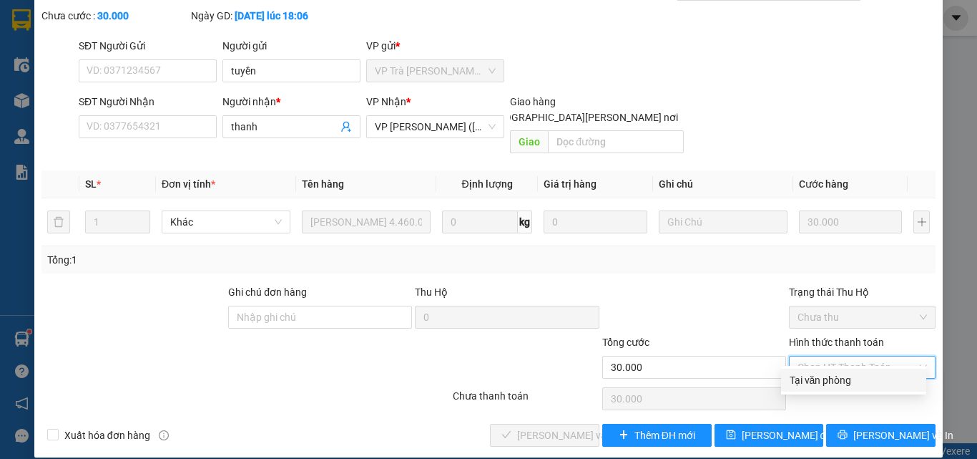
click at [842, 373] on div "Tại văn phòng" at bounding box center [854, 380] width 128 height 16
type input "0"
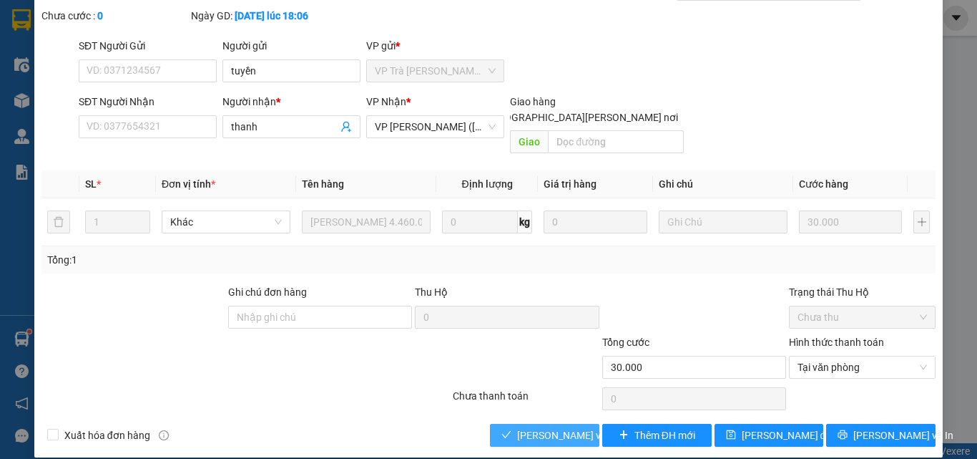
click at [559, 427] on span "[PERSON_NAME] và [PERSON_NAME] hàng" at bounding box center [613, 435] width 193 height 16
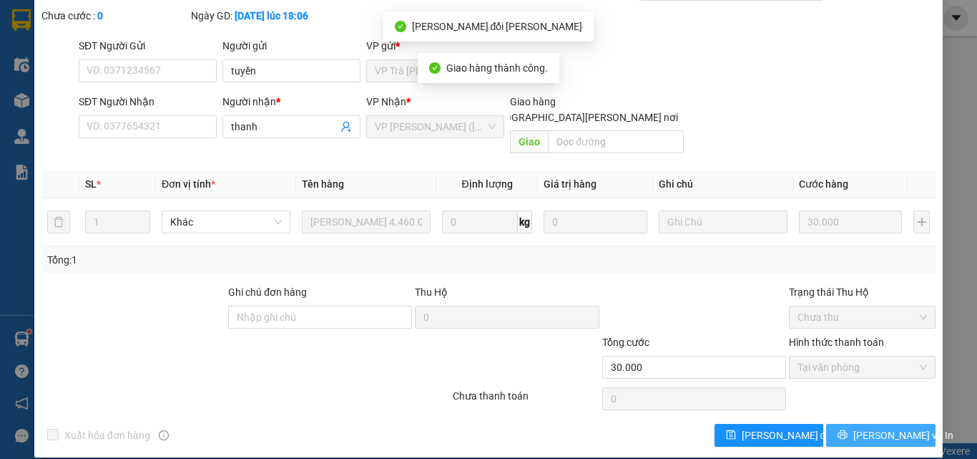
click at [891, 427] on span "[PERSON_NAME] và In" at bounding box center [904, 435] width 100 height 16
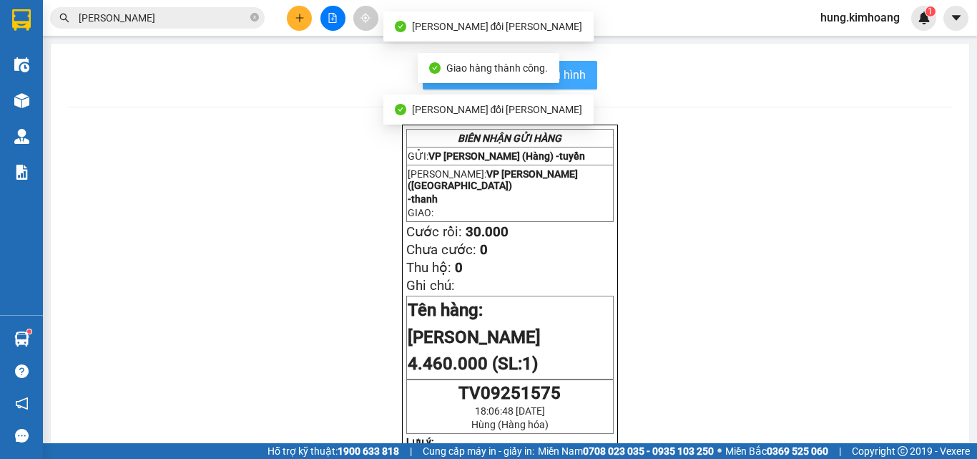
click at [580, 74] on span "In mẫu biên lai tự cấu hình" at bounding box center [519, 75] width 135 height 18
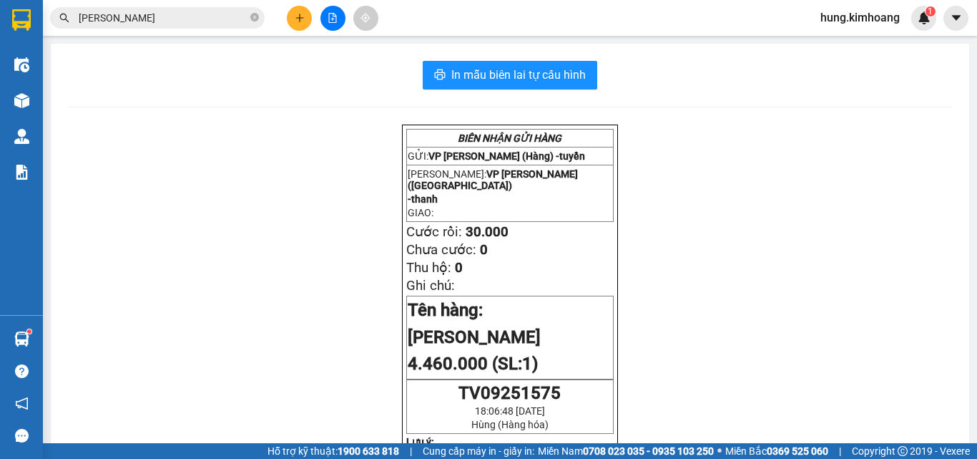
click at [291, 16] on button at bounding box center [299, 18] width 25 height 25
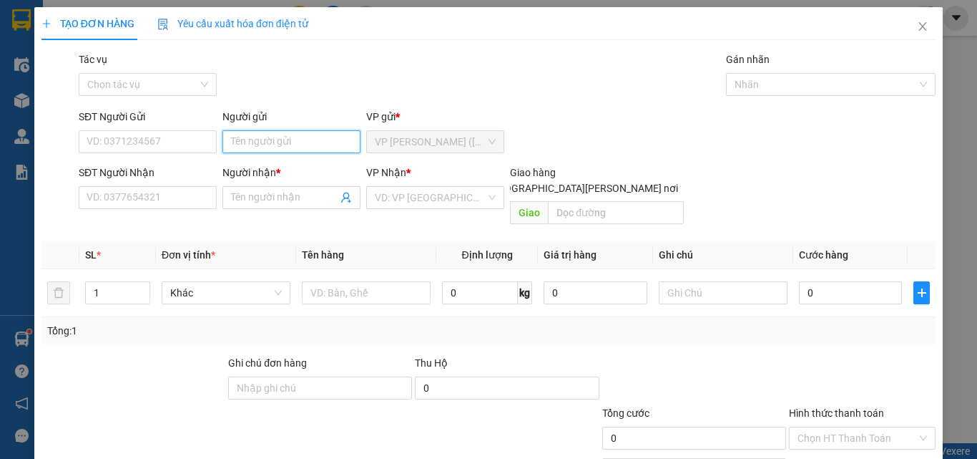
click at [276, 143] on input "Người gửi" at bounding box center [292, 141] width 138 height 23
type input "MINH"
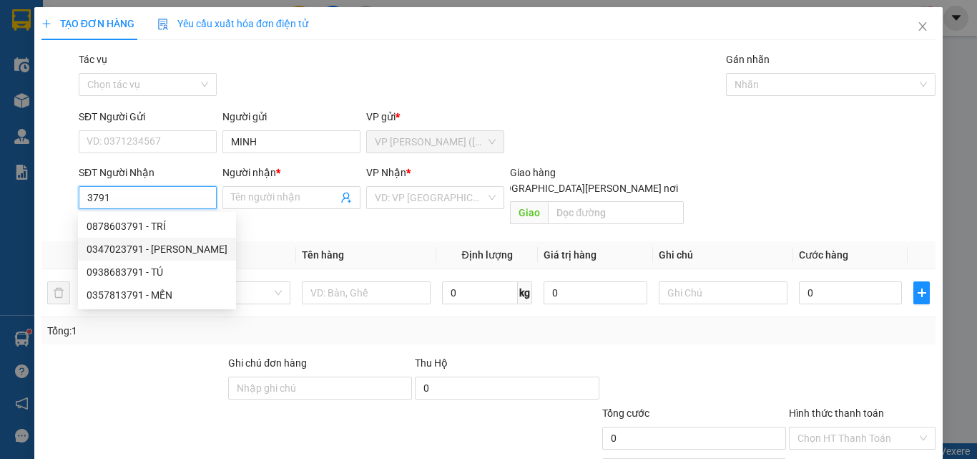
click at [142, 238] on div "0347023791 - [PERSON_NAME]" at bounding box center [157, 249] width 158 height 23
type input "0347023791"
type input "[PERSON_NAME]"
type input "40.000"
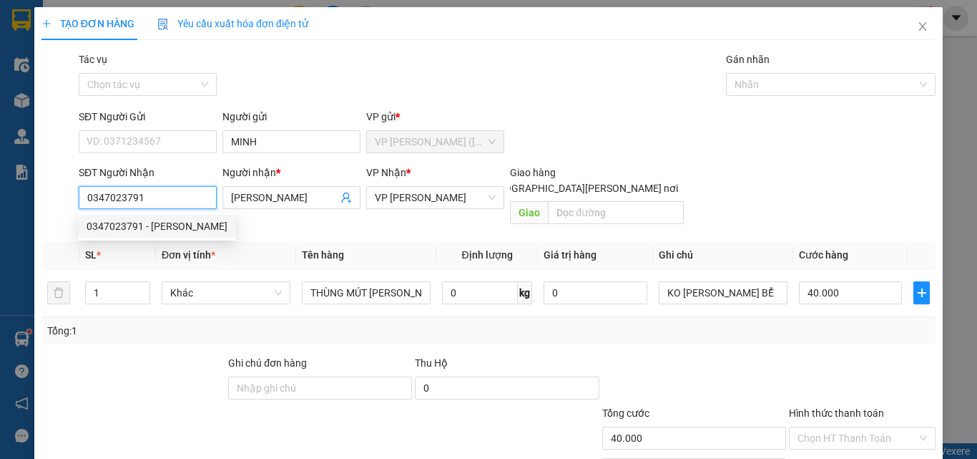
drag, startPoint x: 180, startPoint y: 202, endPoint x: 38, endPoint y: 238, distance: 146.3
click at [67, 230] on div "Transit Pickup Surcharge Ids Transit Deliver Surcharge Ids Transit Deliver Surc…" at bounding box center [489, 285] width 894 height 466
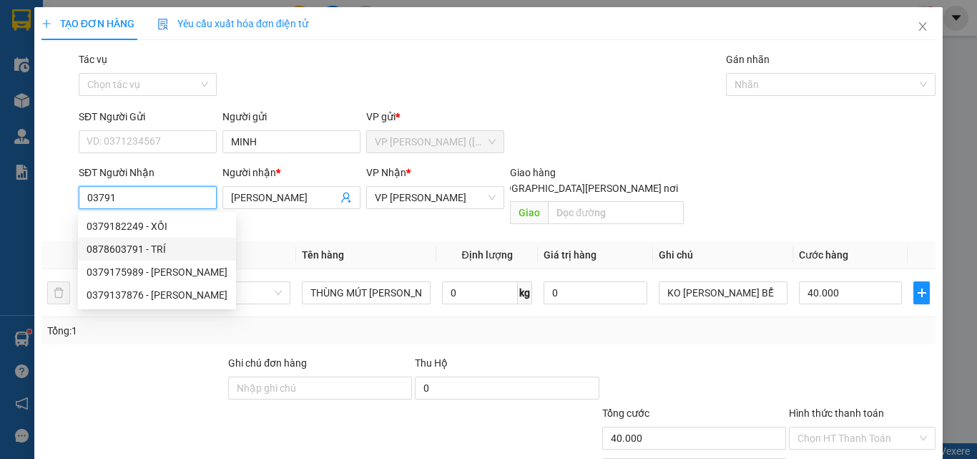
click at [162, 247] on div "0878603791 - TRÍ" at bounding box center [157, 249] width 141 height 16
type input "0878603791"
type input "TRÍ"
type input "50.000"
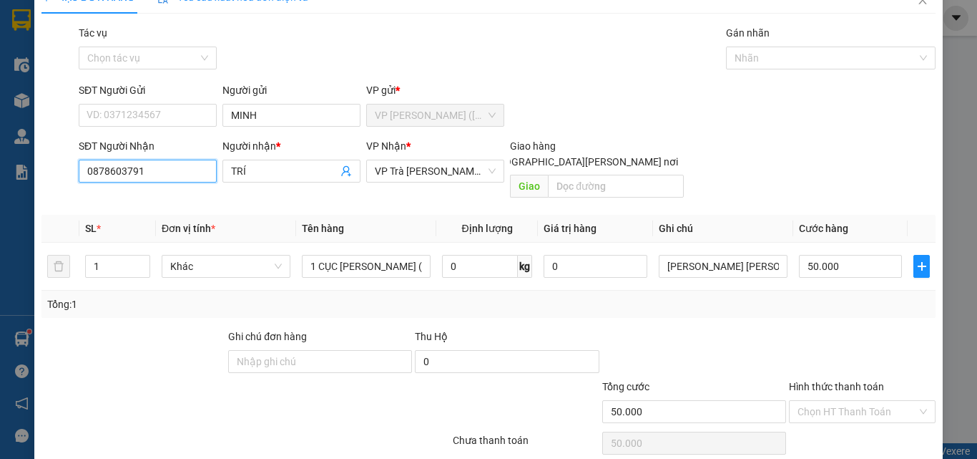
scroll to position [71, 0]
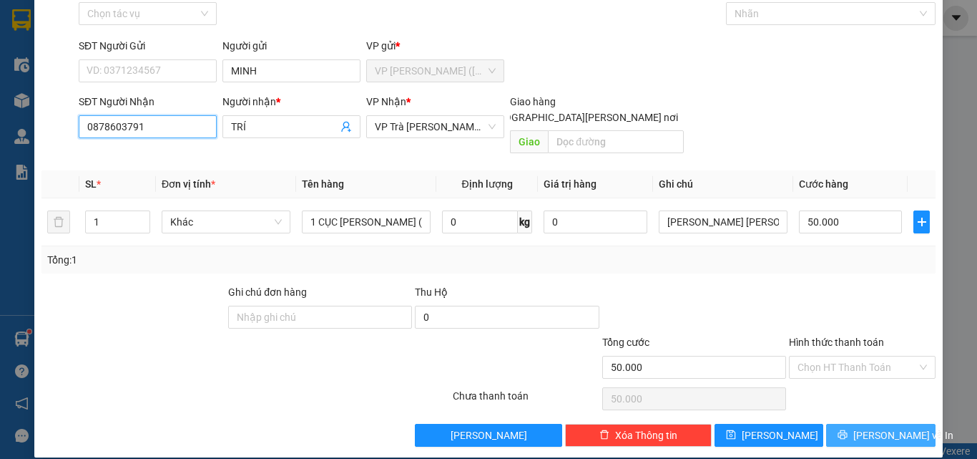
type input "0878603791"
click at [880, 427] on span "[PERSON_NAME] và In" at bounding box center [904, 435] width 100 height 16
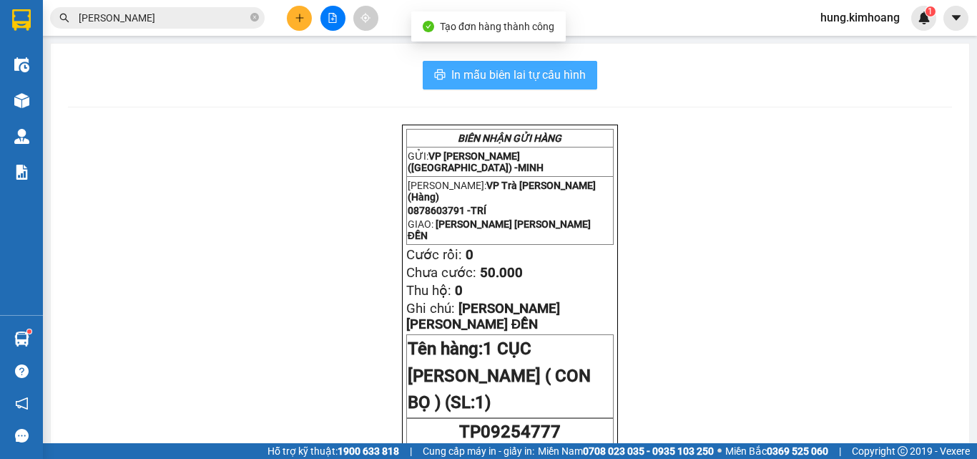
click at [543, 75] on span "In mẫu biên lai tự cấu hình" at bounding box center [519, 75] width 135 height 18
